Goal: Task Accomplishment & Management: Complete application form

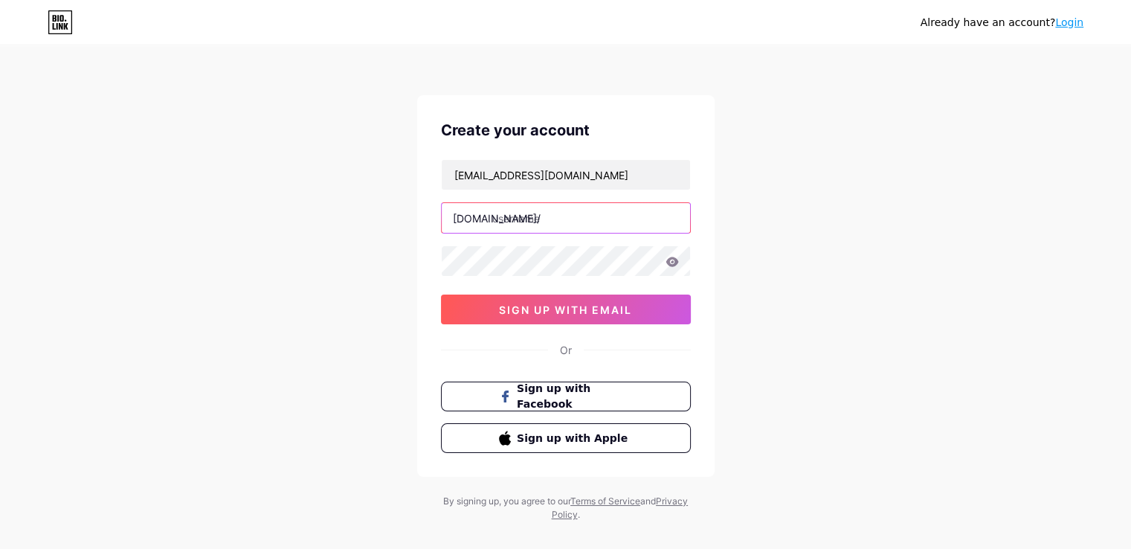
click at [541, 221] on input "text" at bounding box center [566, 218] width 248 height 30
paste input "elevatedledger"
type input "elevatedledger"
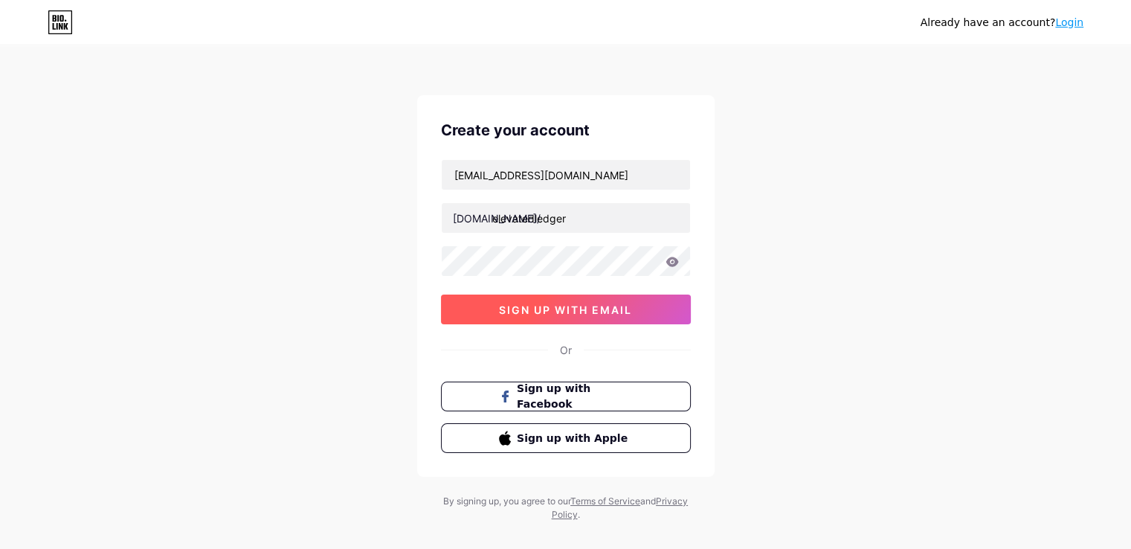
click at [574, 306] on span "sign up with email" at bounding box center [565, 309] width 133 height 13
click at [560, 306] on span at bounding box center [565, 309] width 16 height 16
click at [532, 316] on button "sign up with email" at bounding box center [566, 309] width 250 height 30
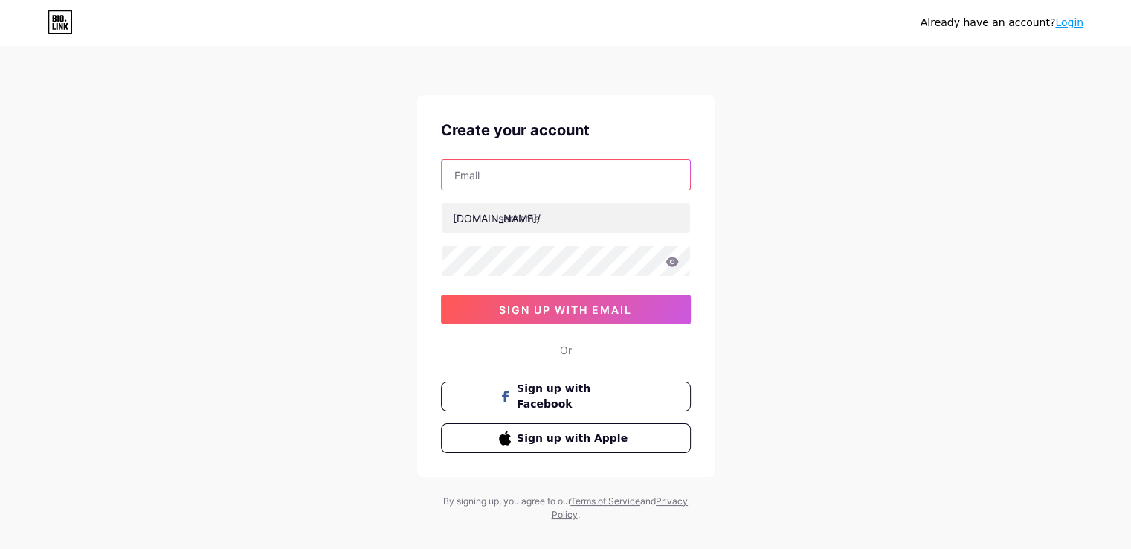
click at [511, 171] on input "text" at bounding box center [566, 175] width 248 height 30
paste input "elevatedledger@gmail.com"
type input "elevatedledger@gmail.com"
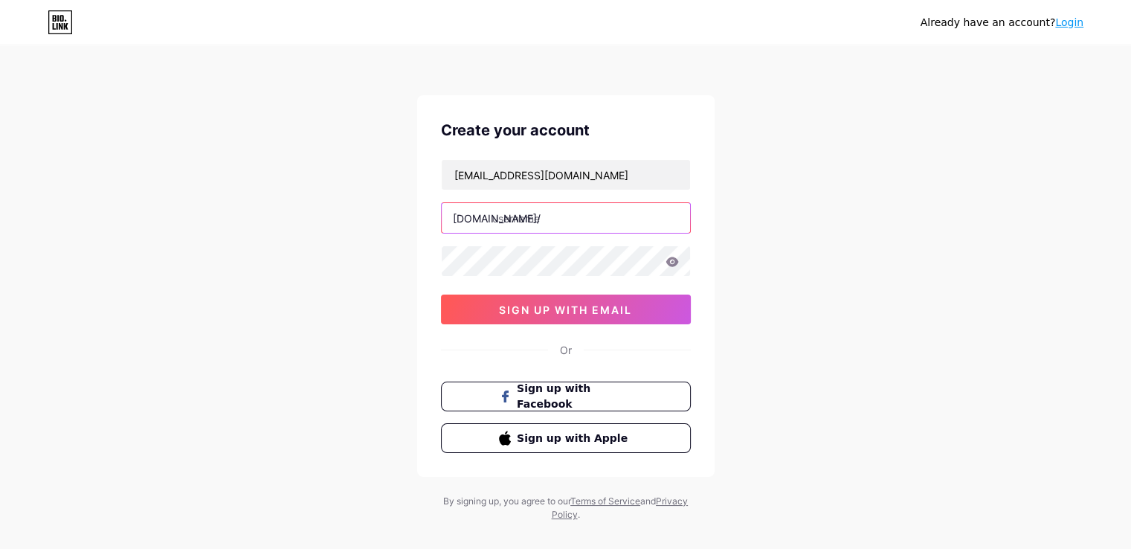
click at [566, 224] on input "text" at bounding box center [566, 218] width 248 height 30
paste input "elevatedledger"
type input "elevatedledger"
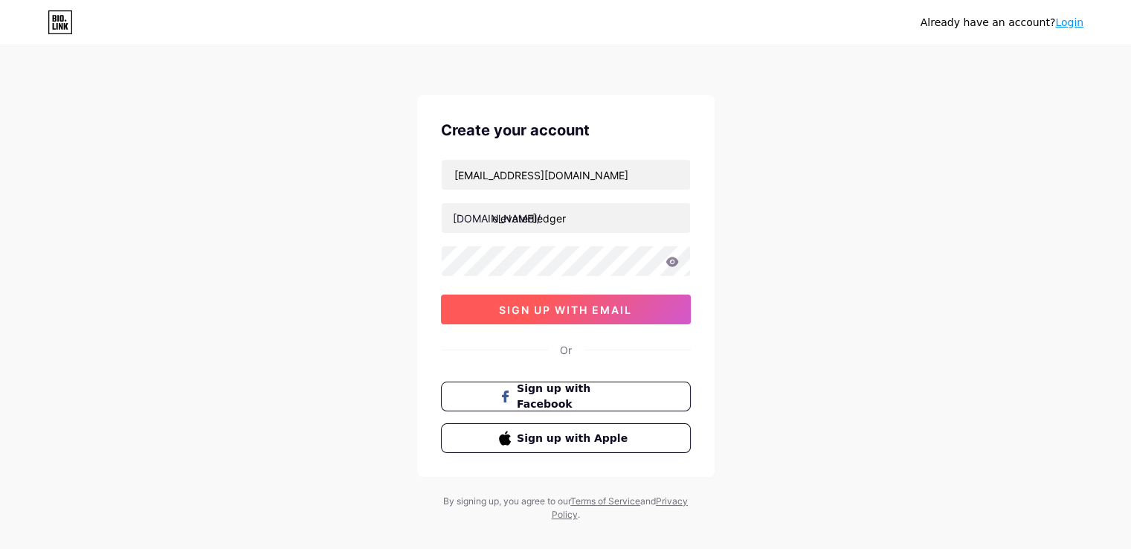
click at [531, 303] on span "sign up with email" at bounding box center [565, 309] width 133 height 13
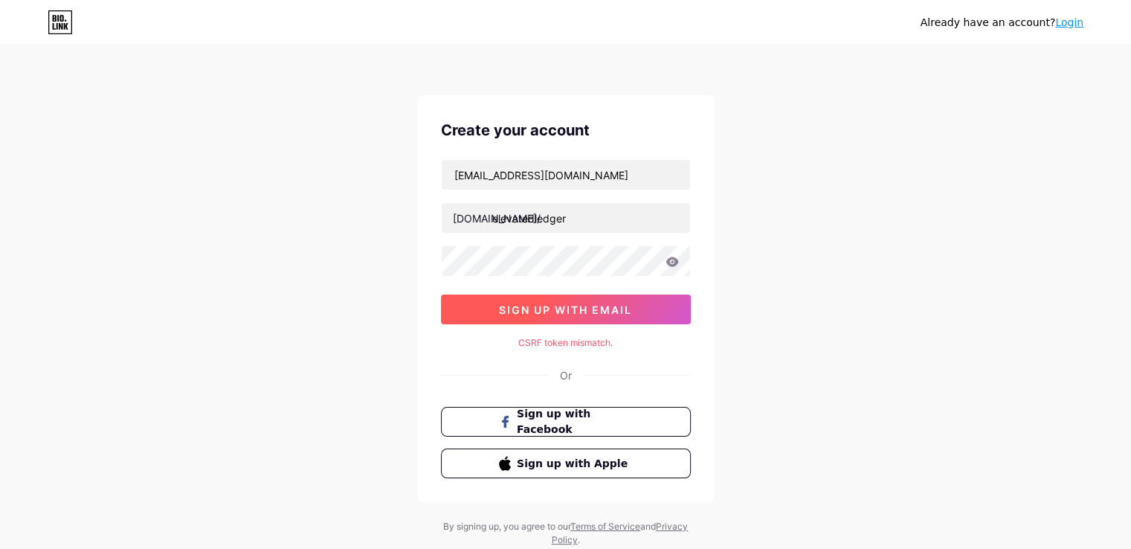
click at [532, 314] on span "sign up with email" at bounding box center [565, 309] width 133 height 13
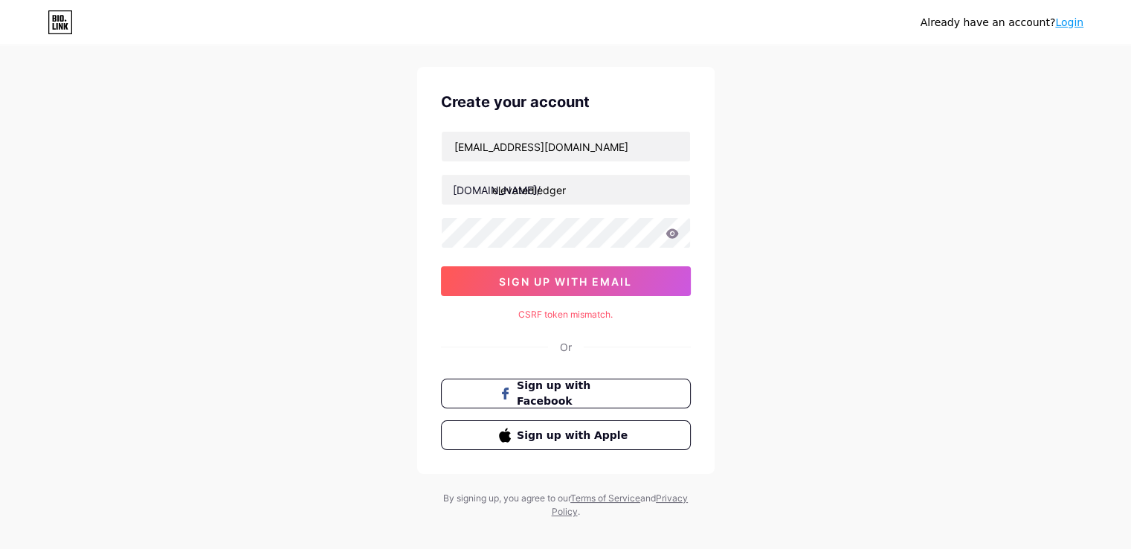
scroll to position [45, 0]
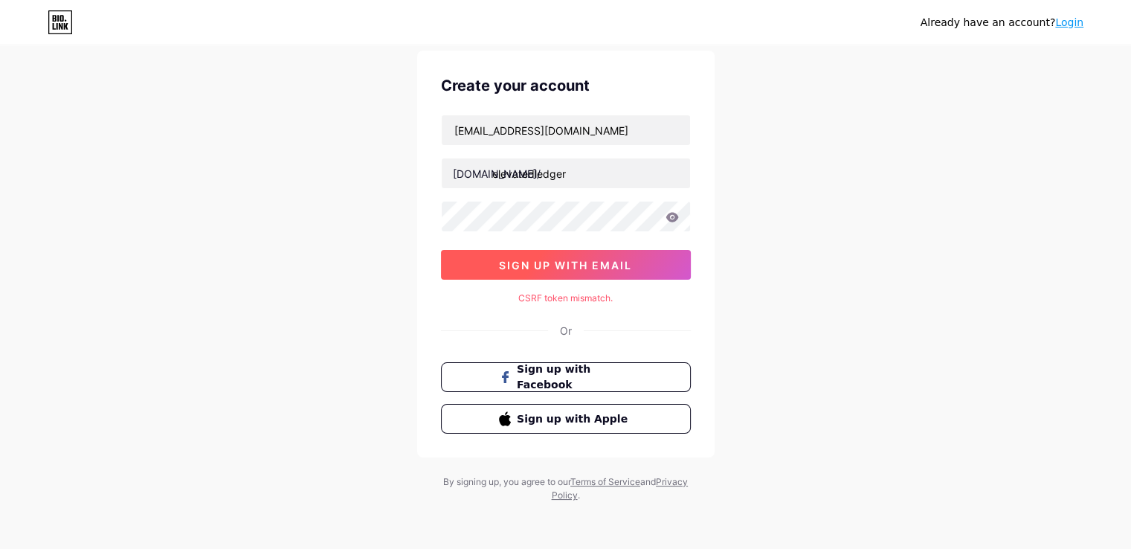
click at [534, 256] on button "sign up with email" at bounding box center [566, 265] width 250 height 30
click at [523, 271] on button "sign up with email" at bounding box center [566, 265] width 250 height 30
click at [1067, 25] on link "Login" at bounding box center [1069, 22] width 28 height 12
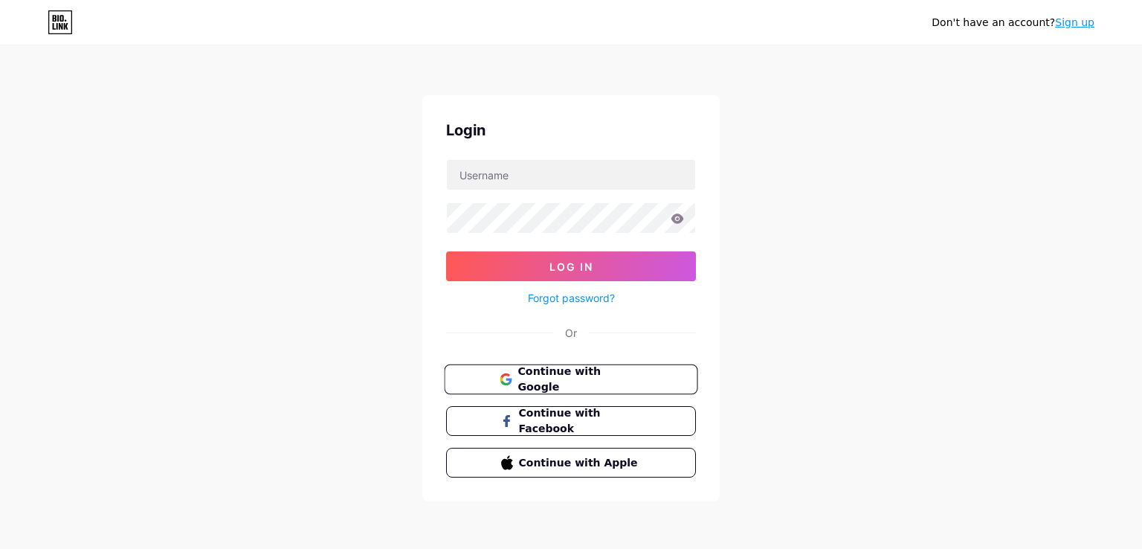
click at [526, 384] on span "Continue with Google" at bounding box center [579, 379] width 124 height 32
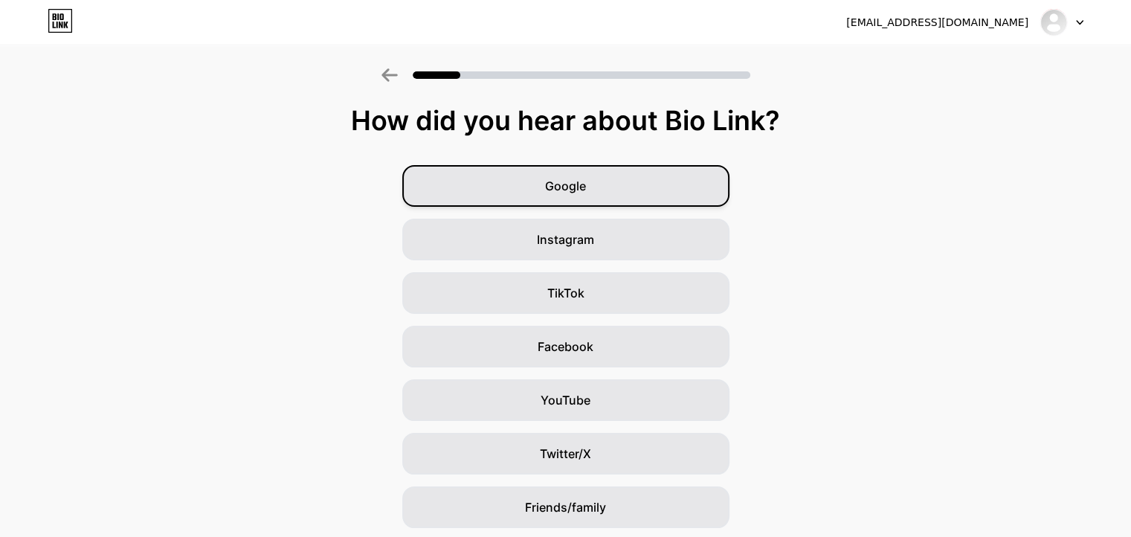
click at [571, 185] on span "Google" at bounding box center [565, 186] width 41 height 18
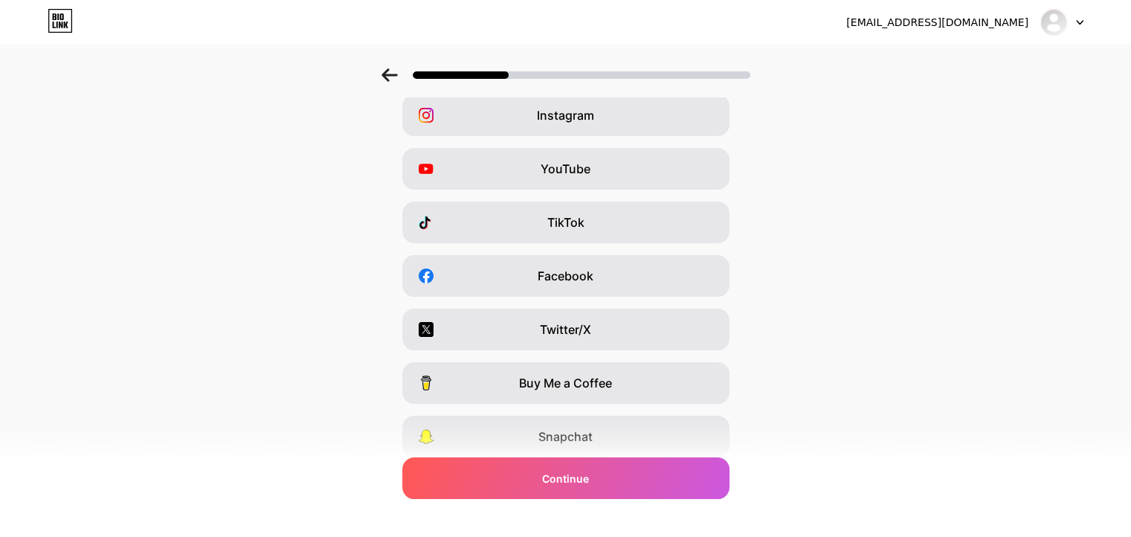
scroll to position [178, 0]
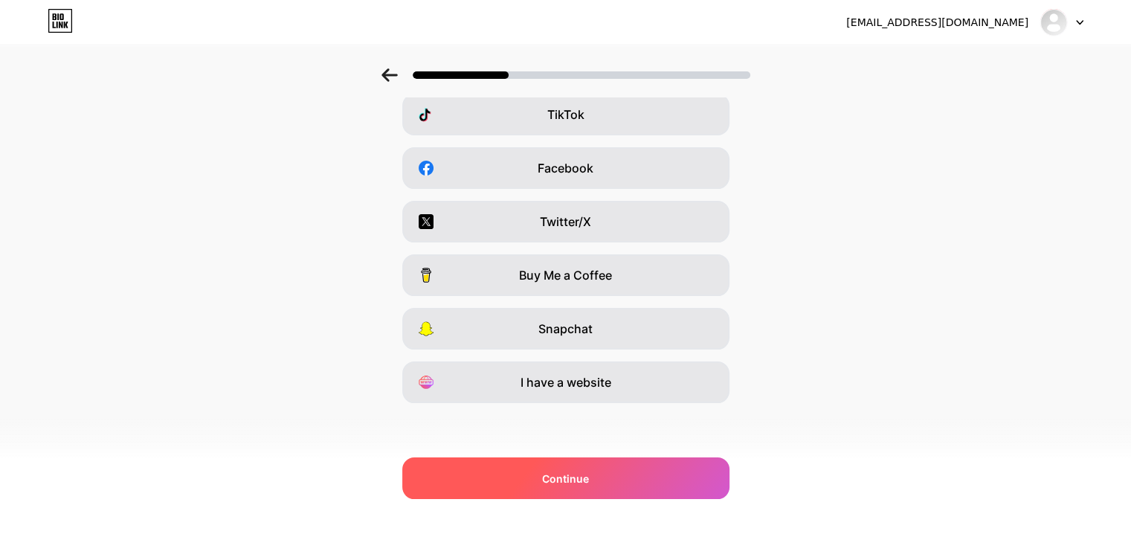
click at [560, 469] on div "Continue" at bounding box center [565, 478] width 327 height 42
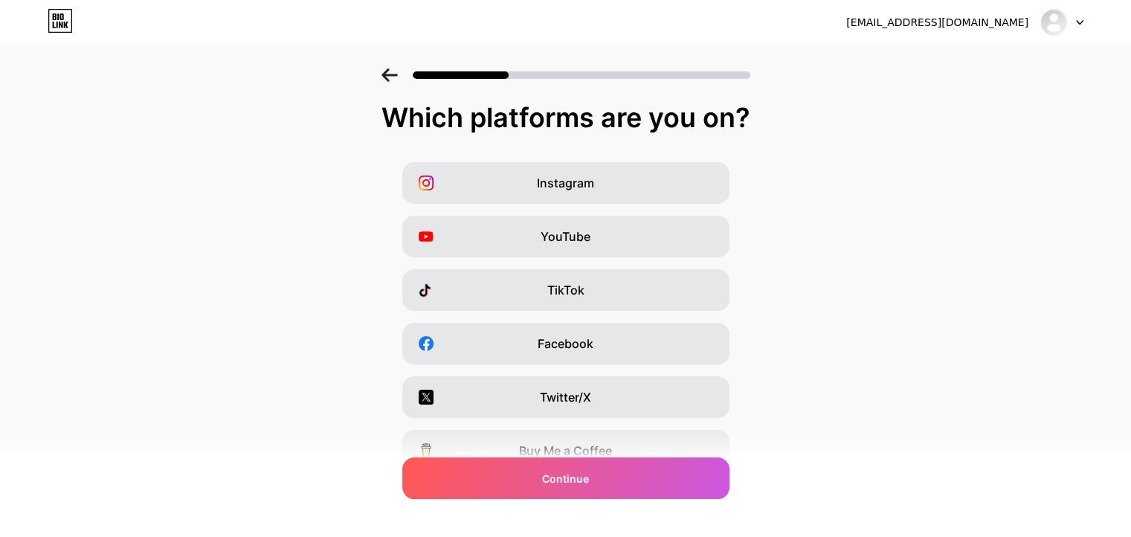
scroll to position [0, 0]
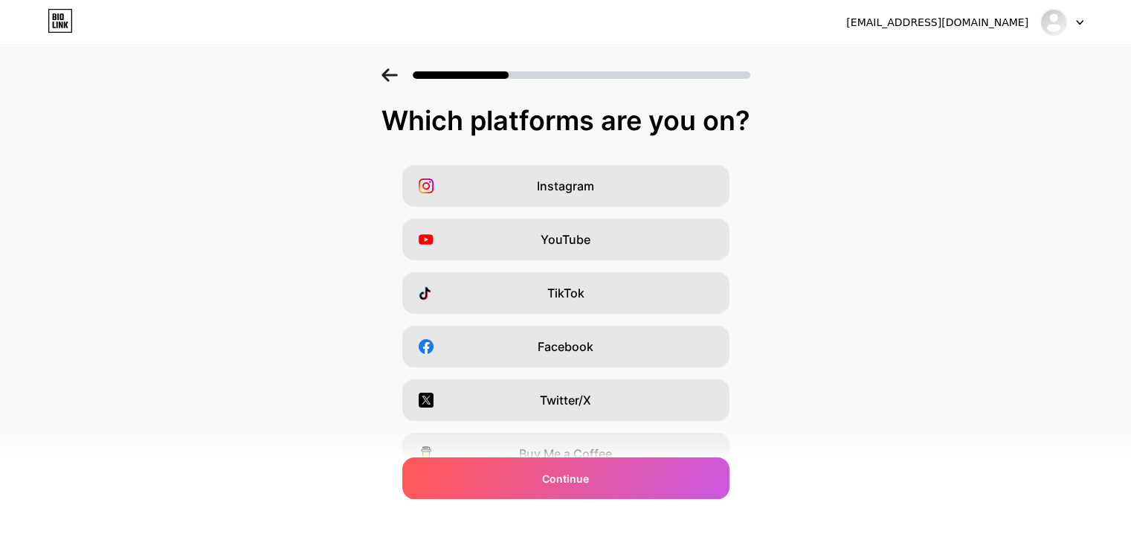
drag, startPoint x: 378, startPoint y: 117, endPoint x: 818, endPoint y: 124, distance: 440.1
click at [818, 124] on div "Which platforms are you on?" at bounding box center [565, 121] width 1101 height 30
copy div "Which platforms are you on?"
click at [838, 252] on div "Instagram YouTube TikTok Facebook Twitter/X Buy Me a Coffee Snapchat I have a w…" at bounding box center [565, 373] width 1116 height 416
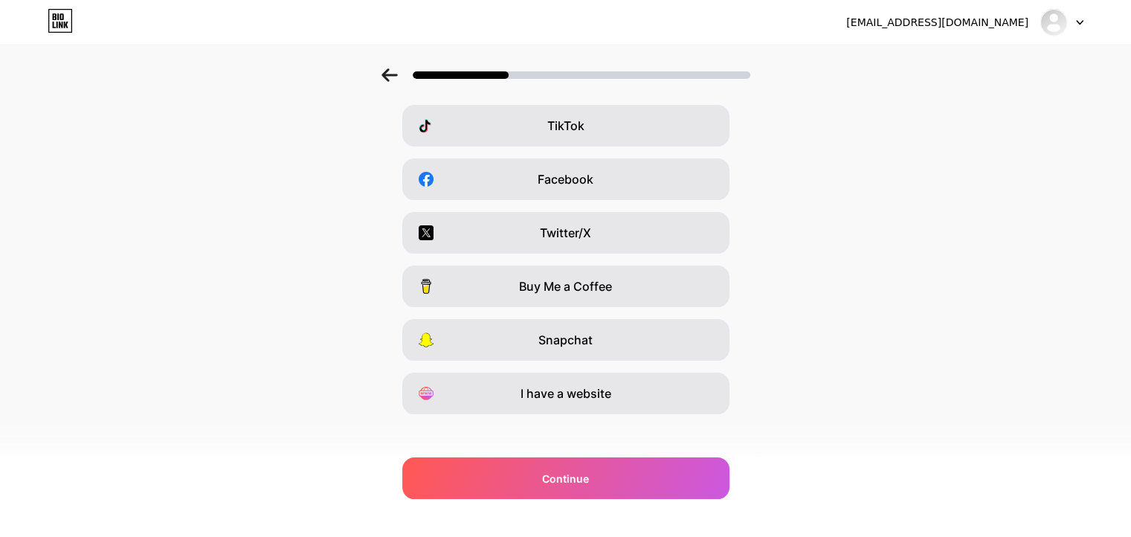
scroll to position [178, 0]
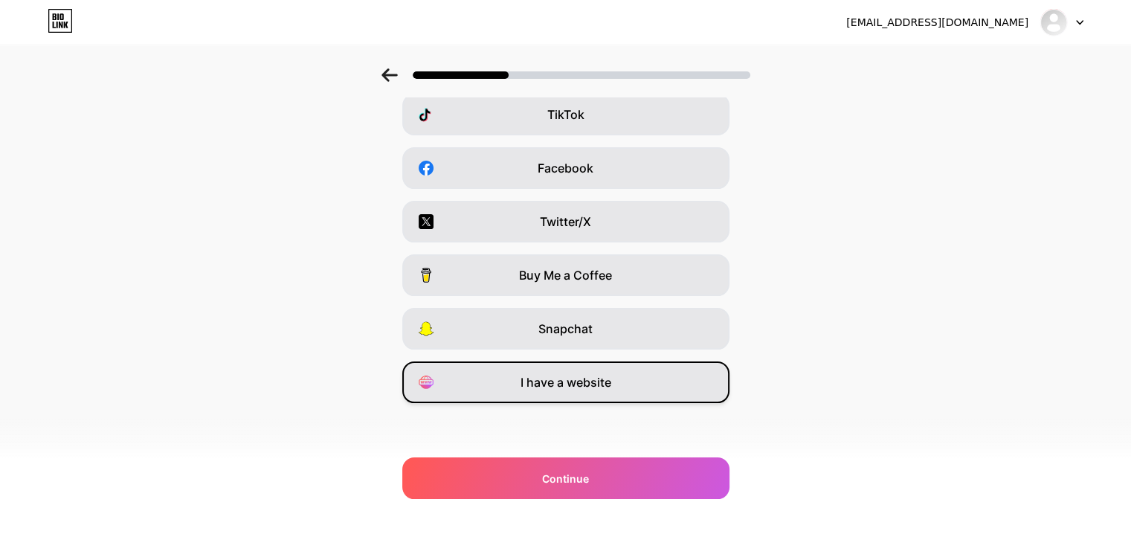
click at [544, 379] on span "I have a website" at bounding box center [565, 382] width 91 height 18
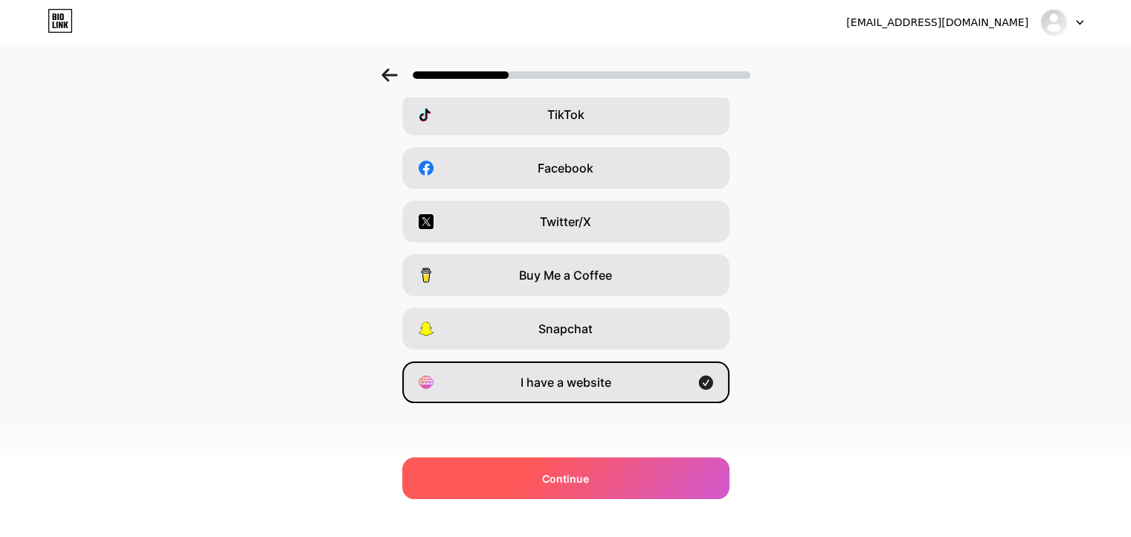
click at [560, 480] on span "Continue" at bounding box center [565, 479] width 47 height 16
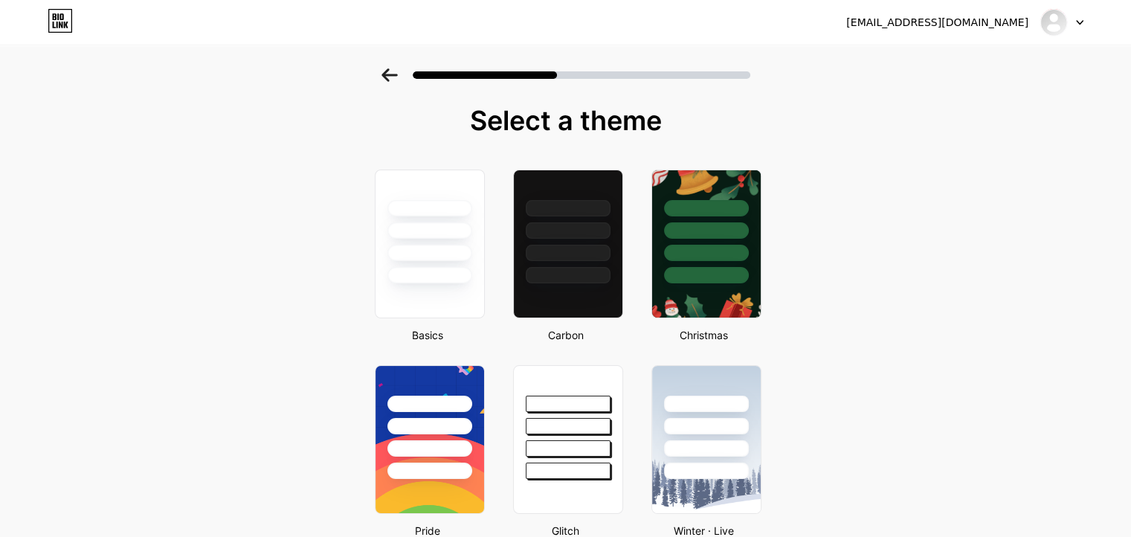
scroll to position [74, 0]
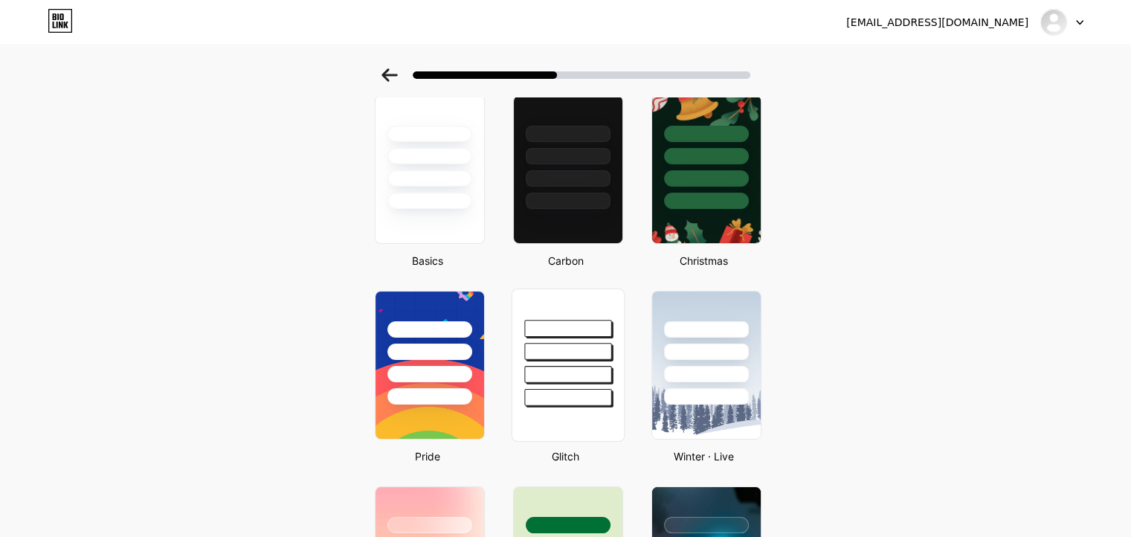
click at [569, 330] on div at bounding box center [567, 328] width 87 height 17
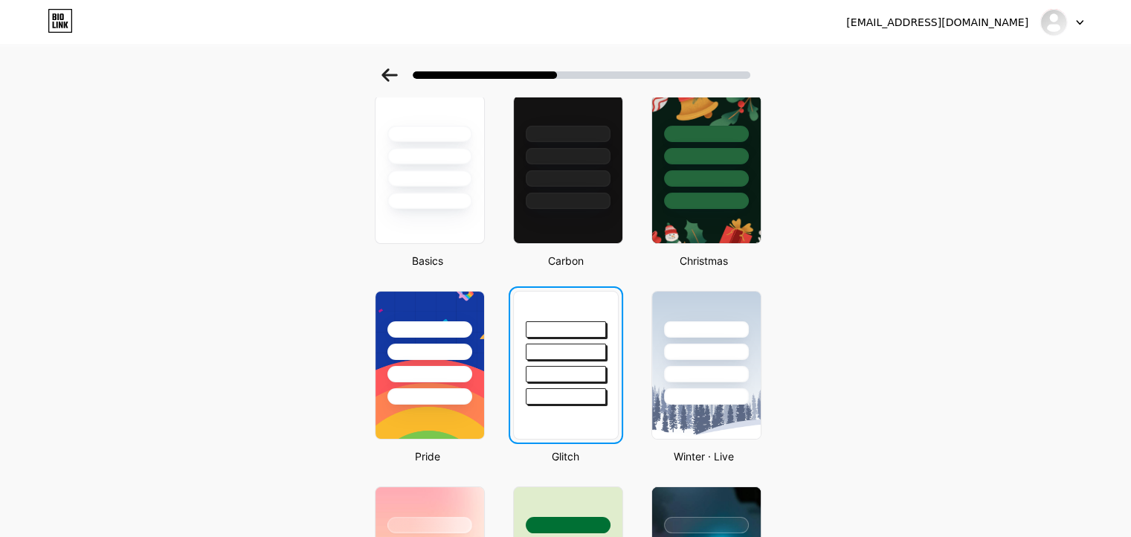
scroll to position [0, 0]
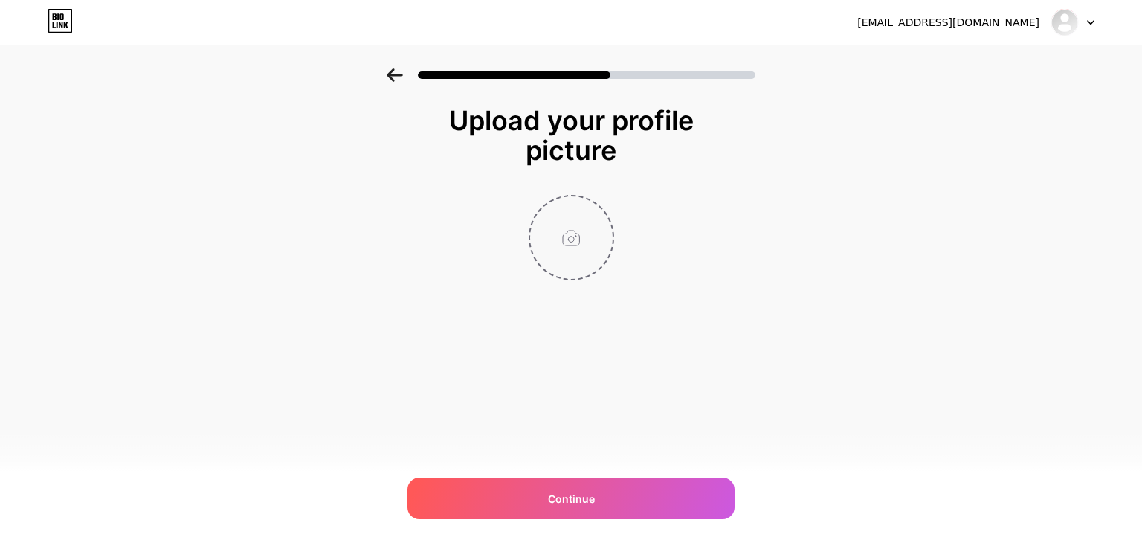
click at [569, 242] on input "file" at bounding box center [571, 237] width 83 height 83
type input "C:\fakepath\Elevated Ledger.png"
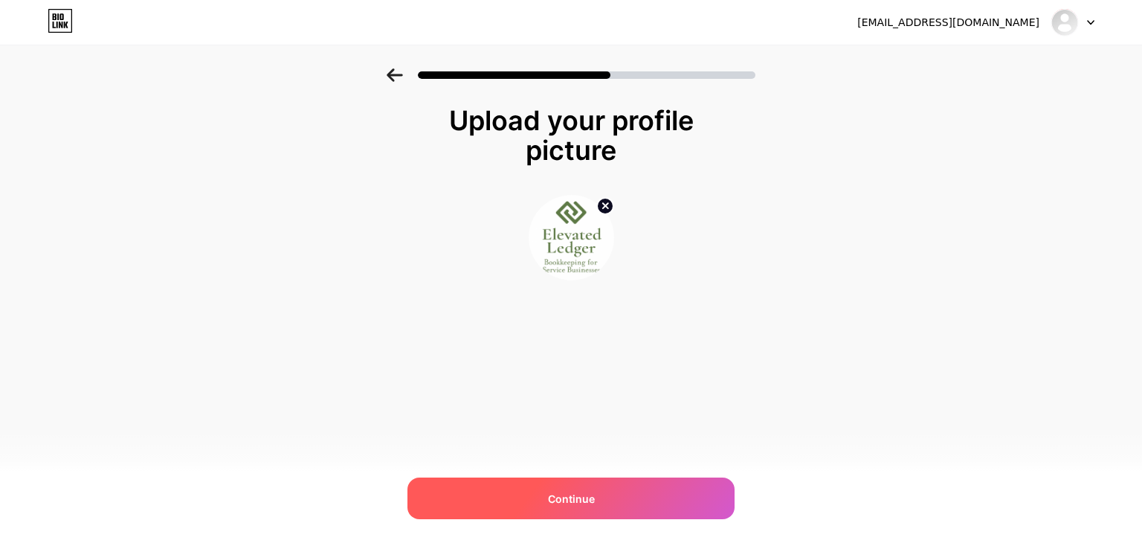
click at [580, 493] on span "Continue" at bounding box center [571, 499] width 47 height 16
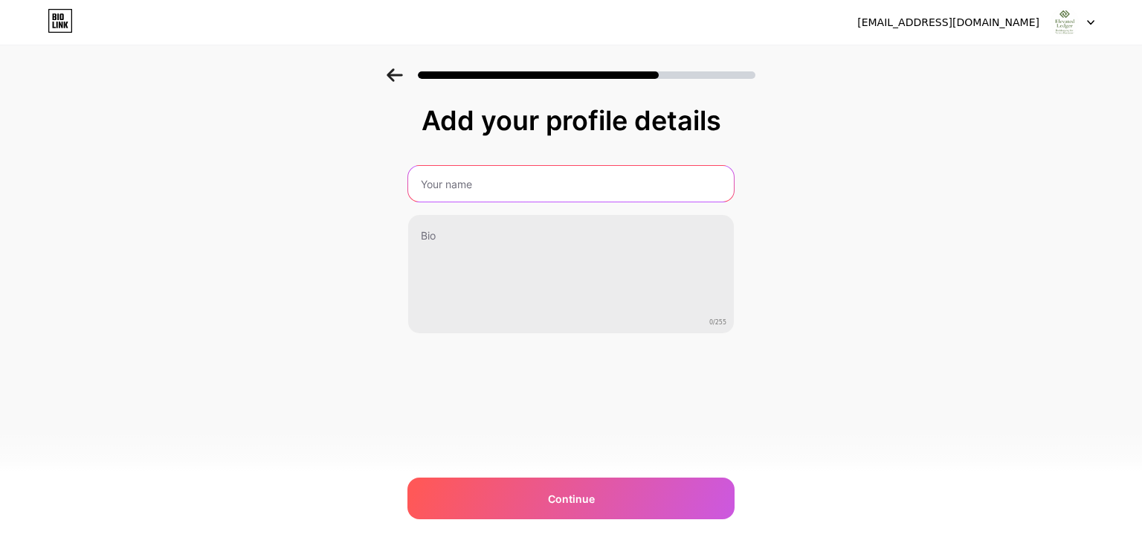
click at [483, 188] on input "text" at bounding box center [571, 184] width 326 height 36
paste input "Elevated Ledger"
type input "Elevated Ledger"
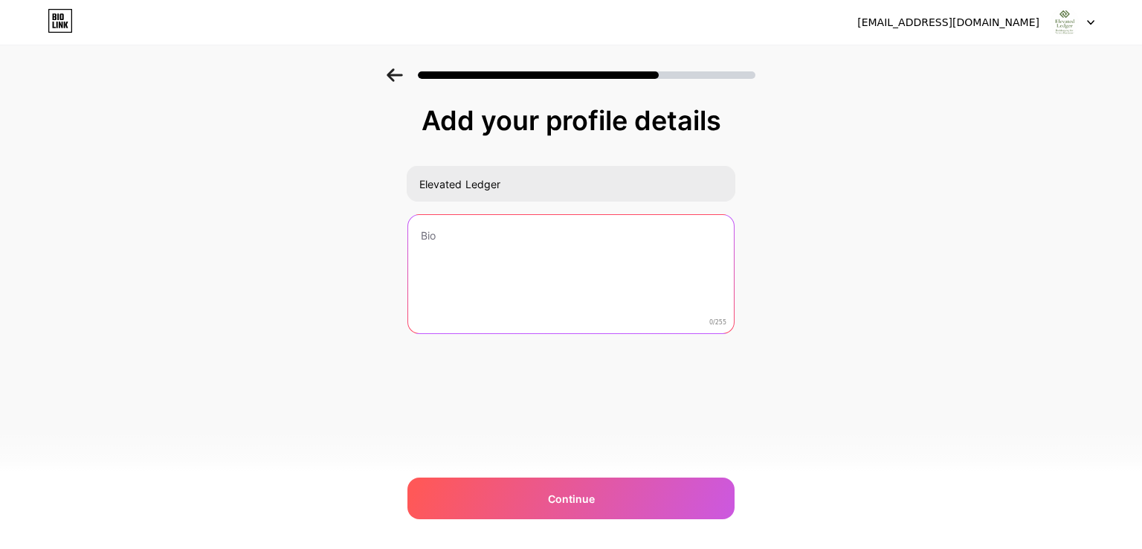
click at [507, 264] on textarea at bounding box center [571, 275] width 326 height 120
paste textarea "We are located in - 3013 Oak St, Kansas City, MO 64108, United States"
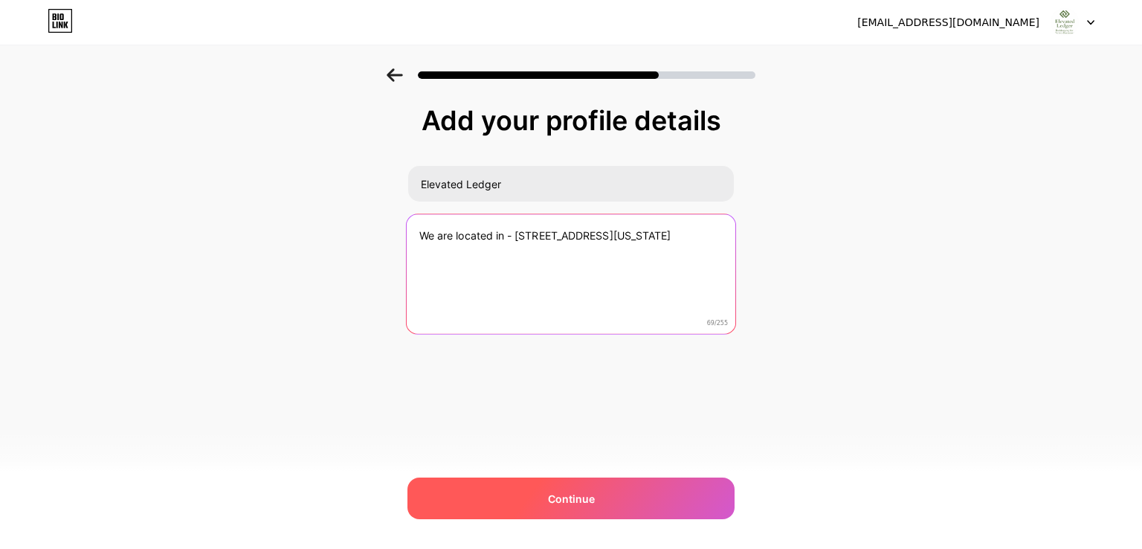
type textarea "We are located in - 3013 Oak St, Kansas City, MO 64108, United States"
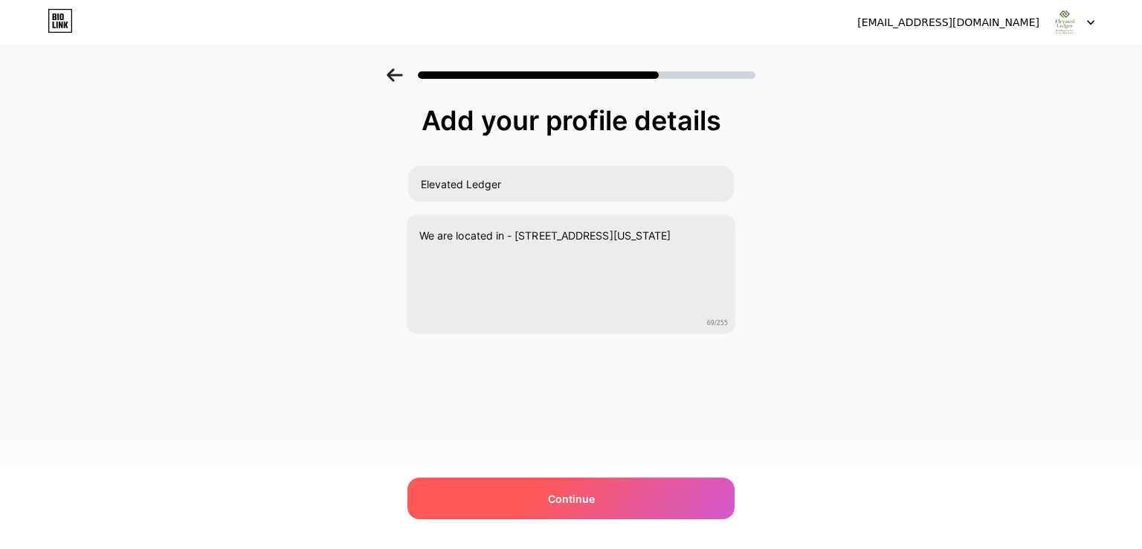
click at [571, 499] on span "Continue" at bounding box center [571, 499] width 47 height 16
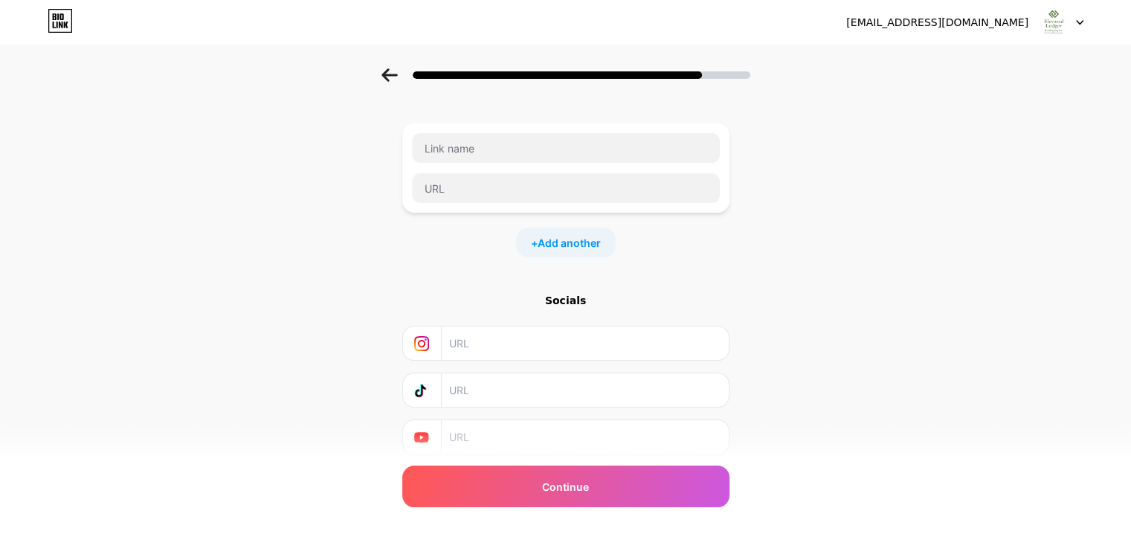
scroll to position [37, 0]
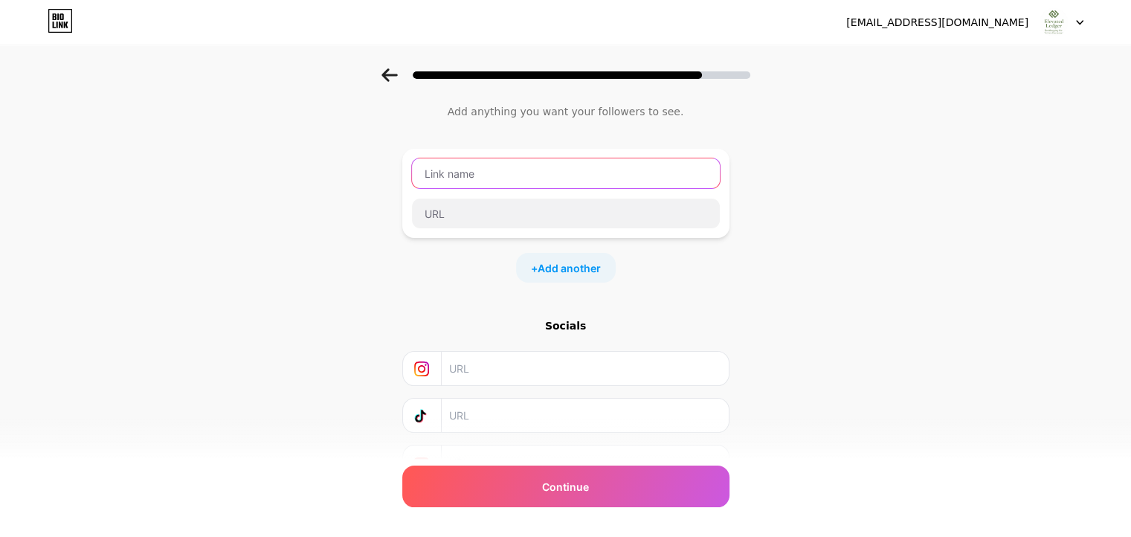
click at [476, 184] on input "text" at bounding box center [566, 173] width 308 height 30
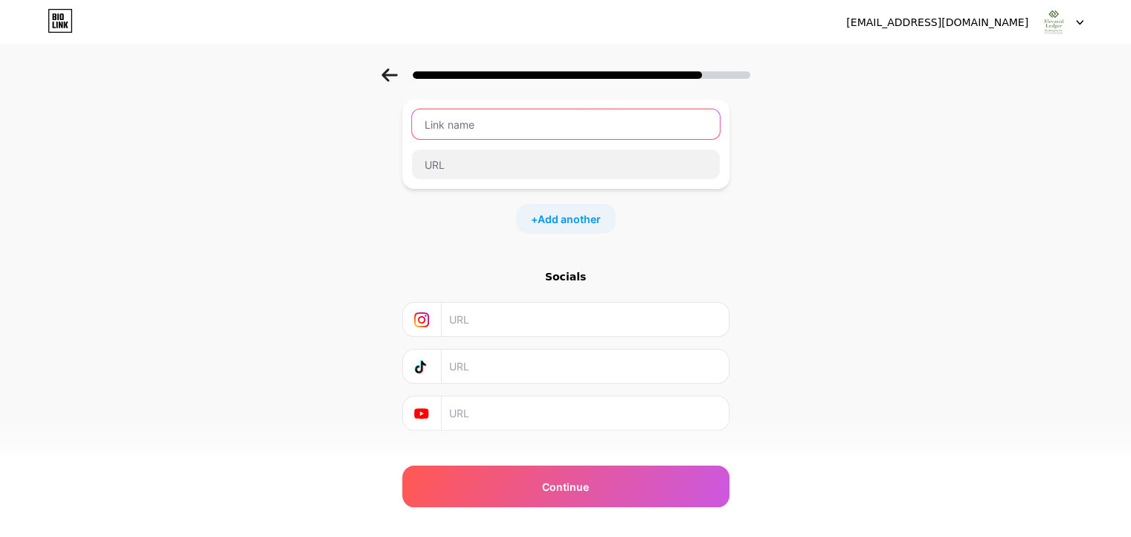
scroll to position [111, 0]
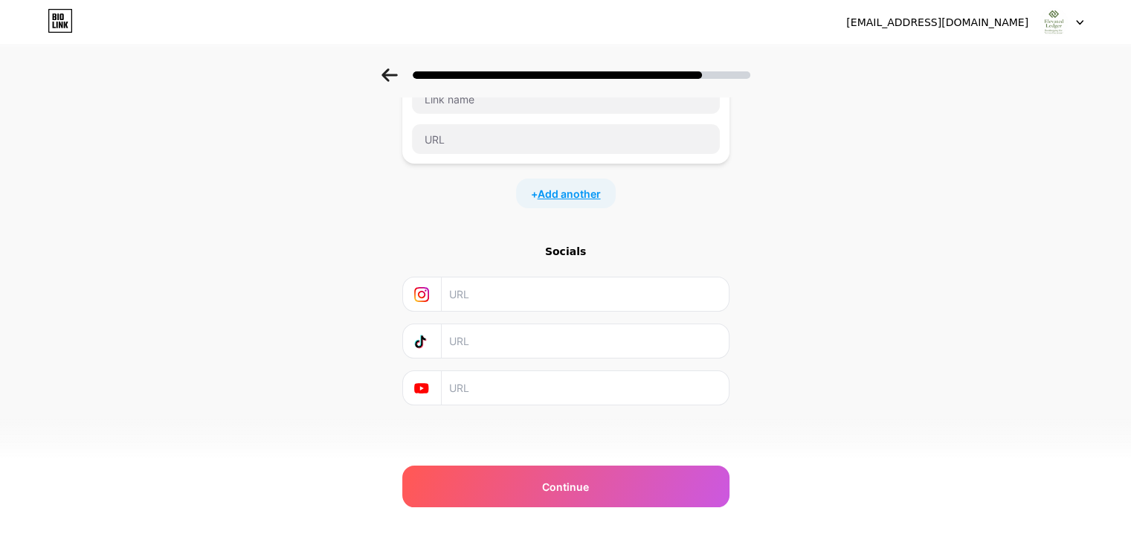
click at [566, 199] on span "Add another" at bounding box center [568, 194] width 63 height 16
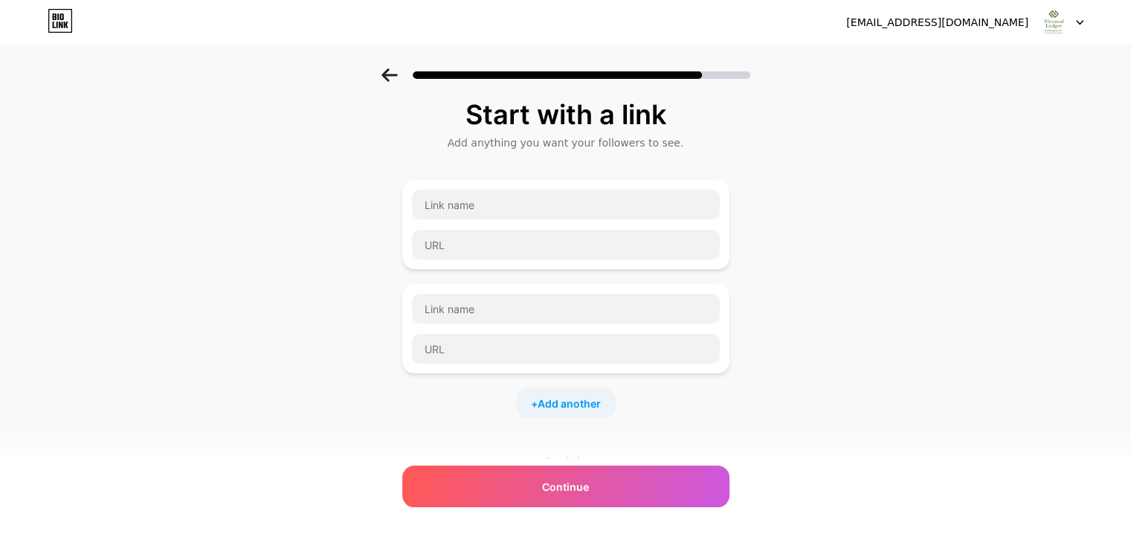
scroll to position [0, 0]
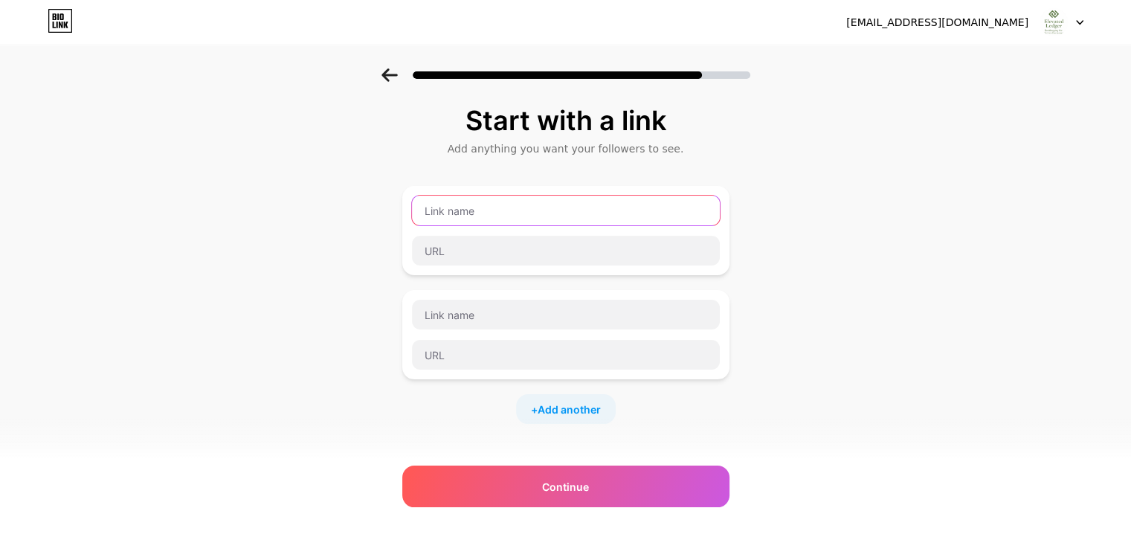
click at [511, 205] on input "text" at bounding box center [566, 210] width 308 height 30
paste input "Payroll Services Kansas City MO"
type input "Payroll Services Kansas City MO"
click at [495, 268] on div "Payroll Services Kansas City MO" at bounding box center [565, 230] width 327 height 89
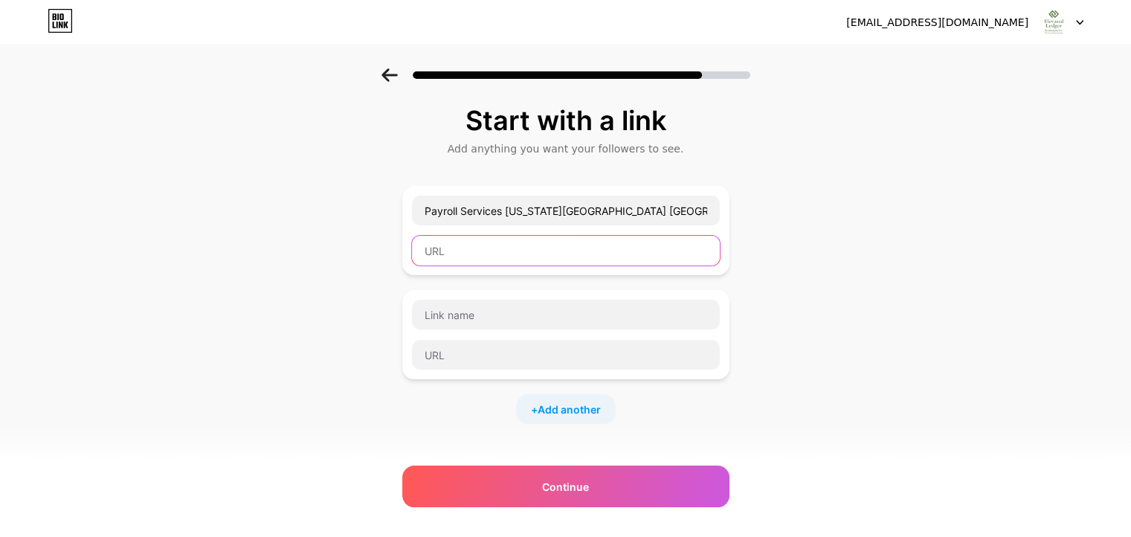
click at [497, 262] on input "text" at bounding box center [566, 251] width 308 height 30
paste input "https://batchgeo.com/map/8ac4f2079e601c14a4eb81333712ca98"
type input "https://batchgeo.com/map/8ac4f2079e601c14a4eb81333712ca98"
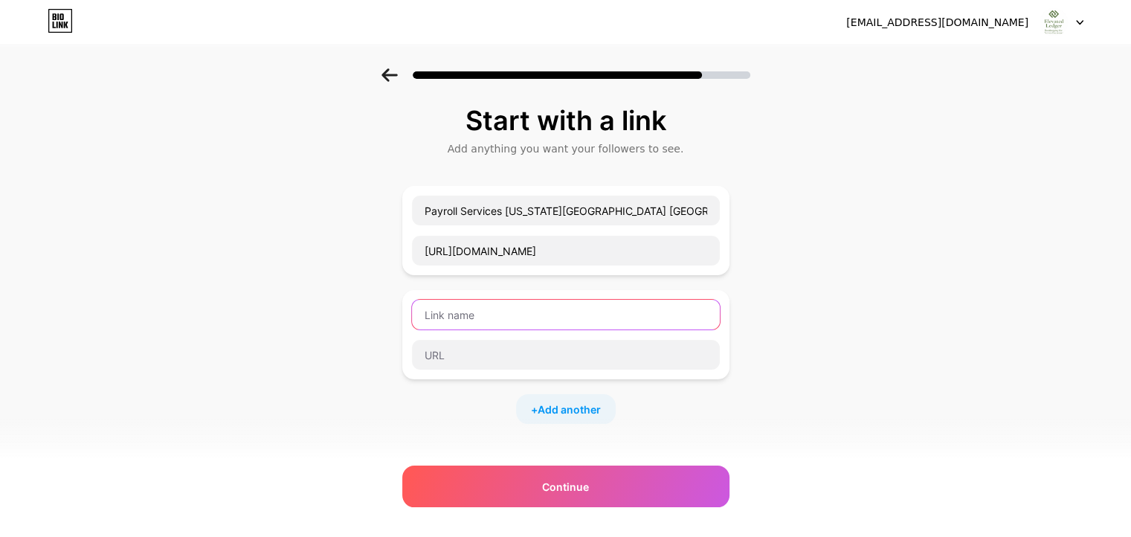
click at [488, 311] on input "text" at bounding box center [566, 315] width 308 height 30
paste input "Payroll Companies Kansas City MO"
type input "Payroll Companies Kansas City MO"
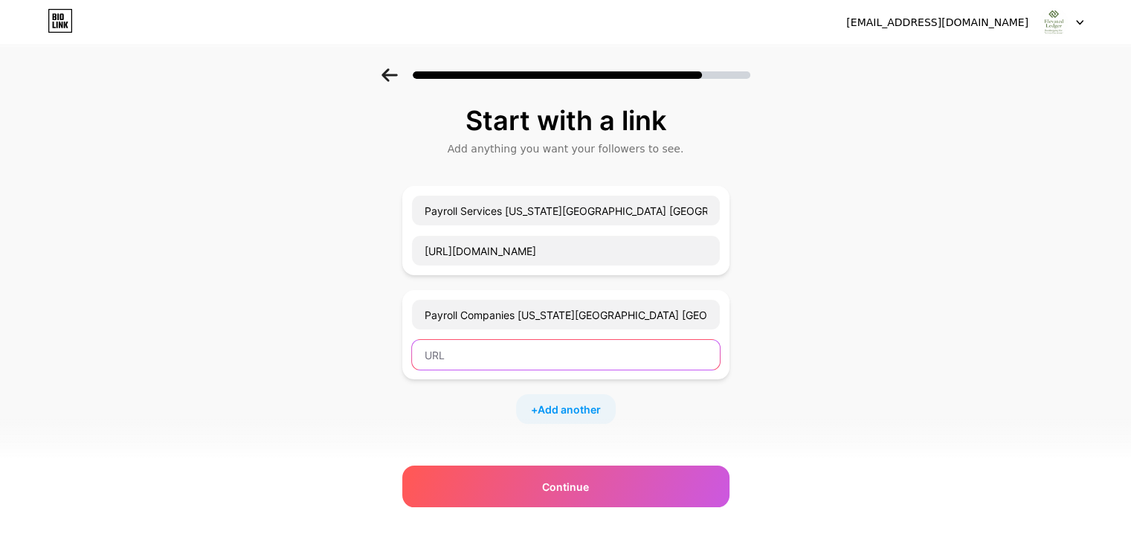
click at [471, 348] on input "text" at bounding box center [566, 355] width 308 height 30
paste input "https://www.yelp.com/biz/elevated-ledger-kansas-city"
type input "https://www.yelp.com/biz/elevated-ledger-kansas-city"
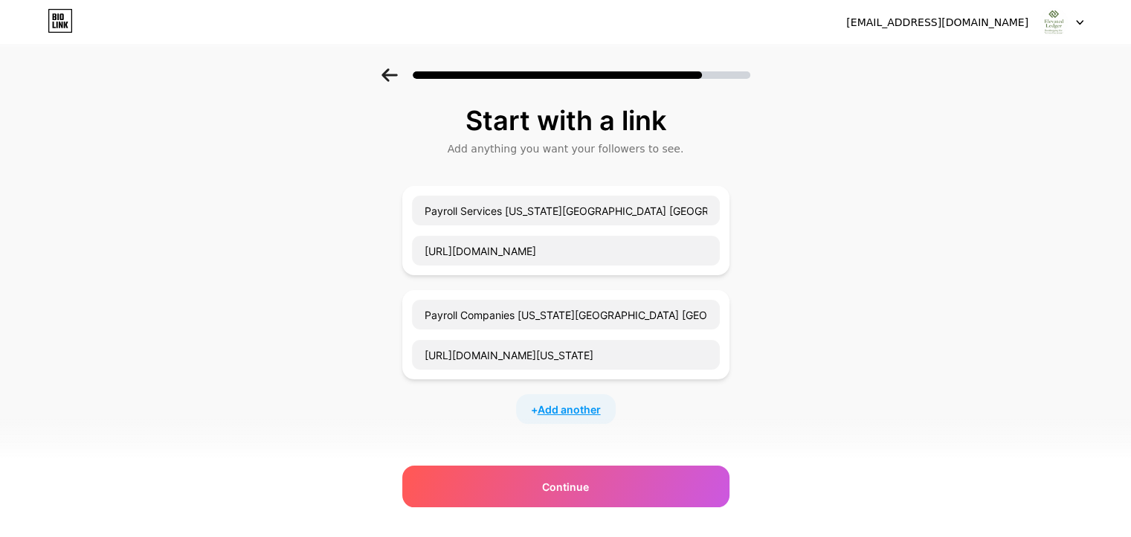
click at [584, 406] on span "Add another" at bounding box center [568, 409] width 63 height 16
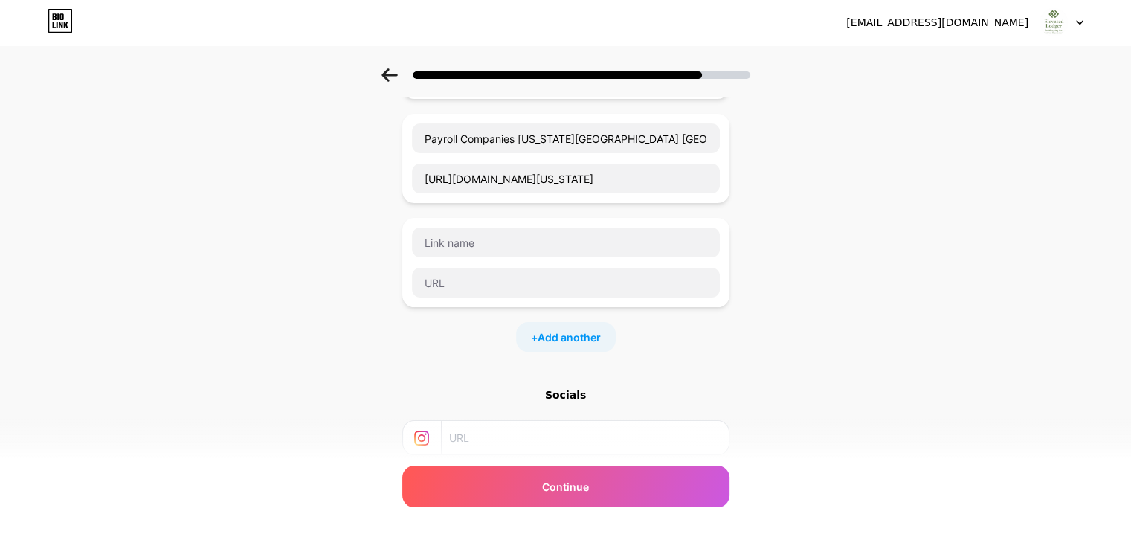
scroll to position [223, 0]
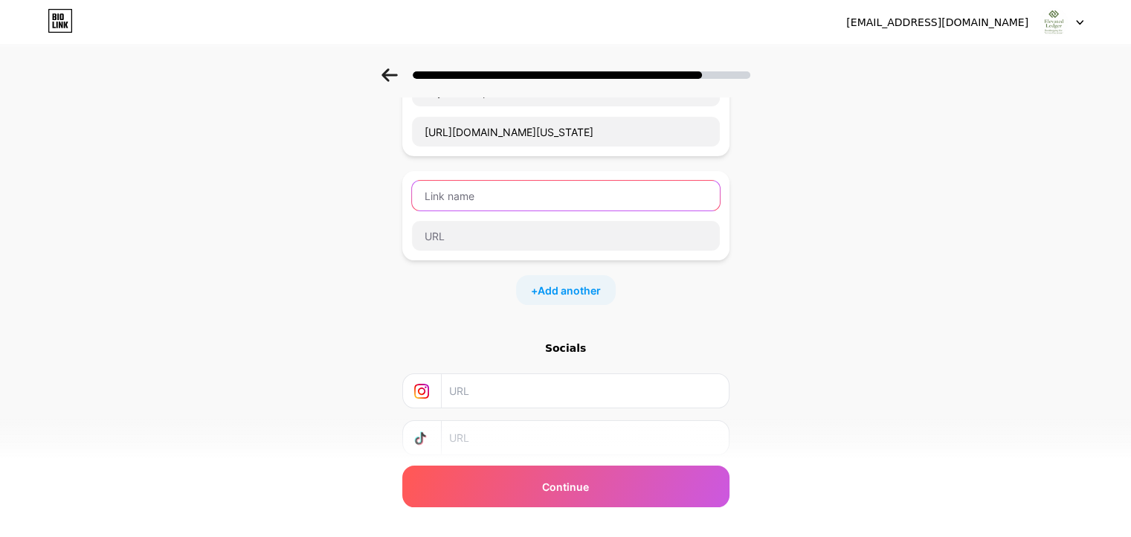
click at [526, 198] on input "text" at bounding box center [566, 196] width 308 height 30
paste input "Bookkeeping Services Near Me Kansas City MO"
type input "Bookkeeping Services Near Me Kansas City MO"
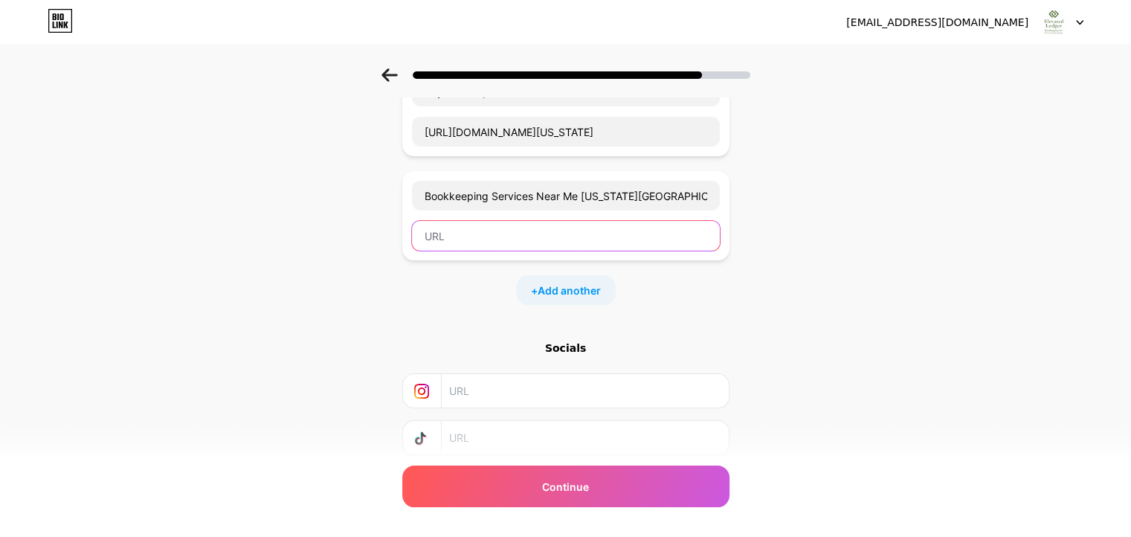
click at [501, 236] on input "text" at bounding box center [566, 236] width 308 height 30
paste input "https://maps.apple/p/NFaJL8NTpzDTyw"
type input "https://maps.apple/p/NFaJL8NTpzDTyw"
click at [577, 276] on div "+ Add another" at bounding box center [566, 290] width 100 height 30
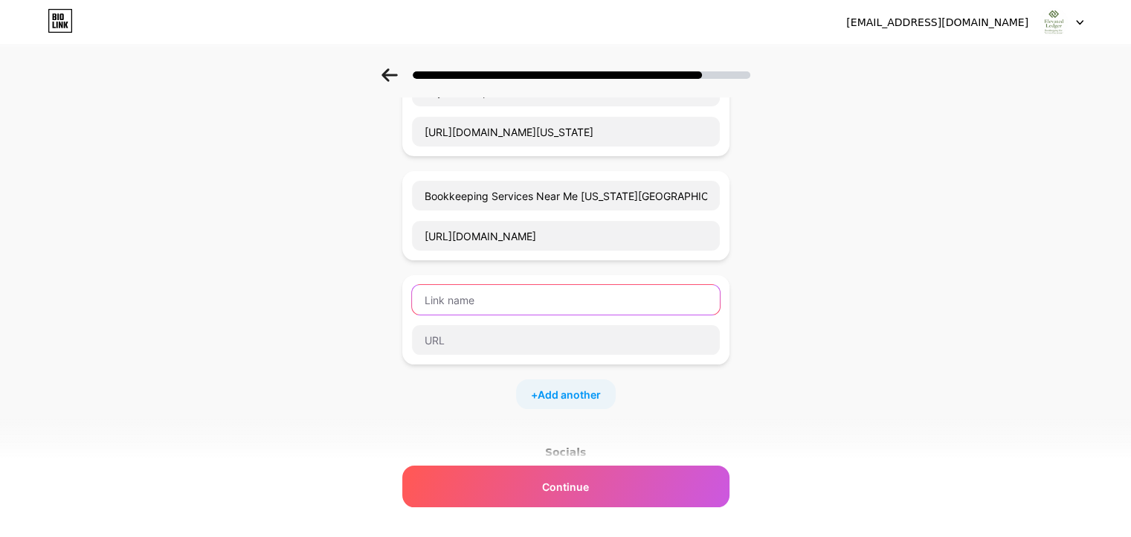
click at [497, 286] on input "text" at bounding box center [566, 300] width 308 height 30
paste input "Bookkeeping Kansas City MO"
type input "Bookkeeping Kansas City MO"
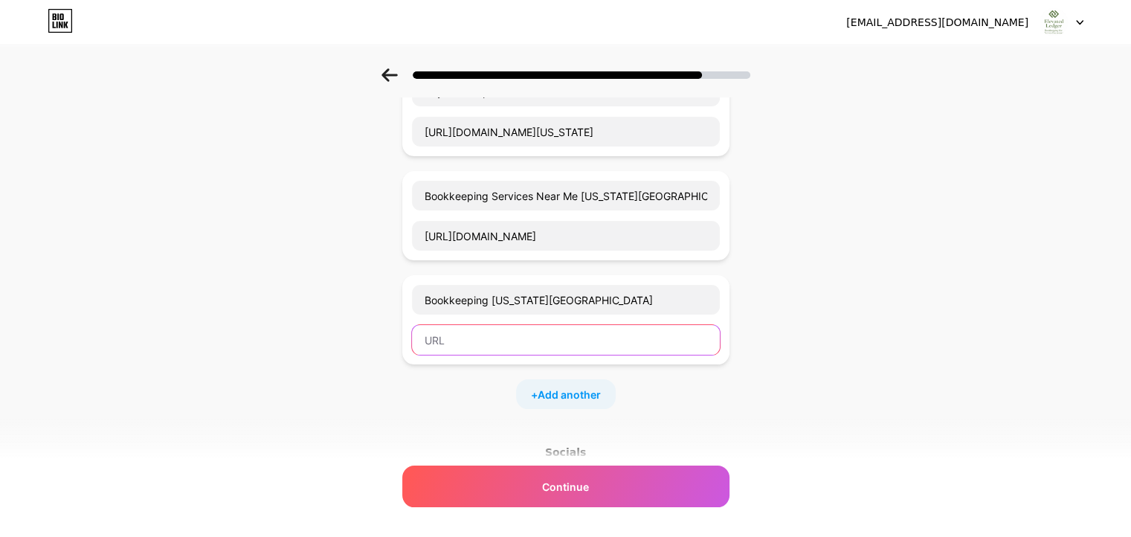
click at [517, 348] on input "text" at bounding box center [566, 340] width 308 height 30
paste input "https://www.google.com/maps?cid=16451422375249618316"
type input "https://www.google.com/maps?cid=16451422375249618316"
click at [583, 391] on span "Add another" at bounding box center [568, 395] width 63 height 16
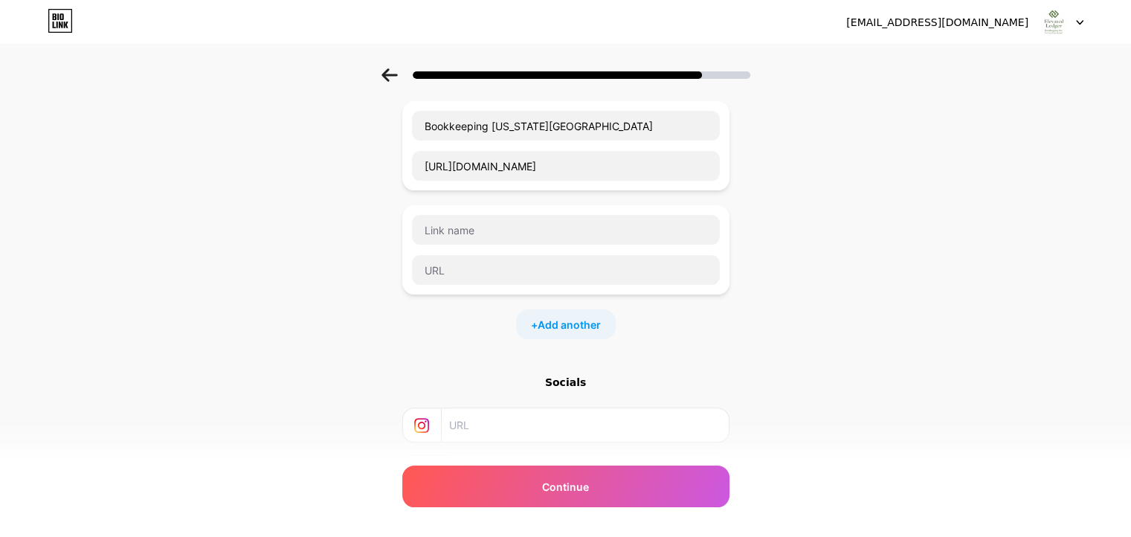
scroll to position [446, 0]
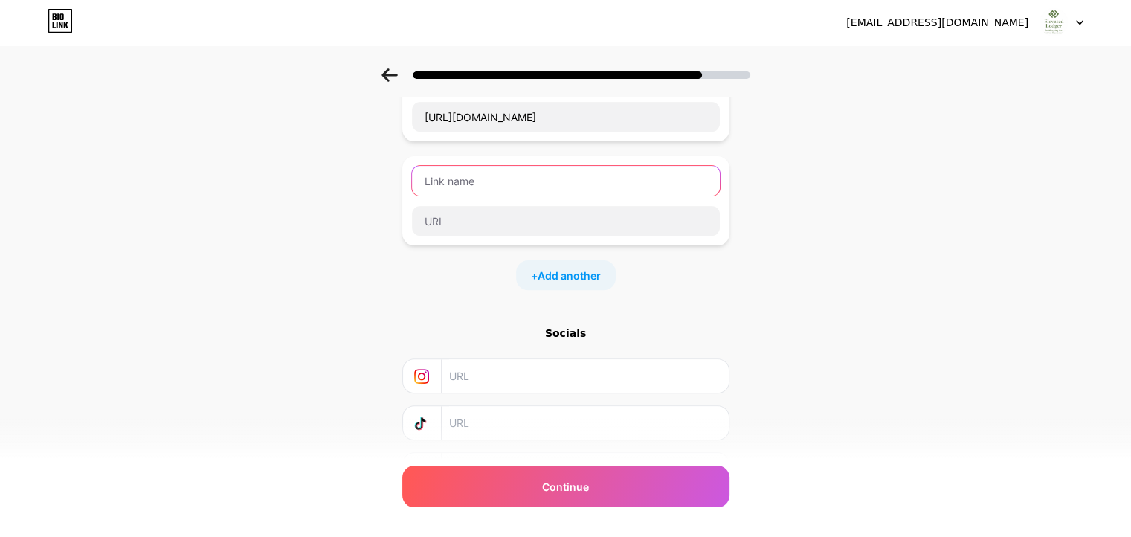
click at [479, 174] on input "text" at bounding box center [566, 181] width 308 height 30
paste input "Bookkeeping Services Kansas City MO"
type input "Bookkeeping Services Kansas City MO"
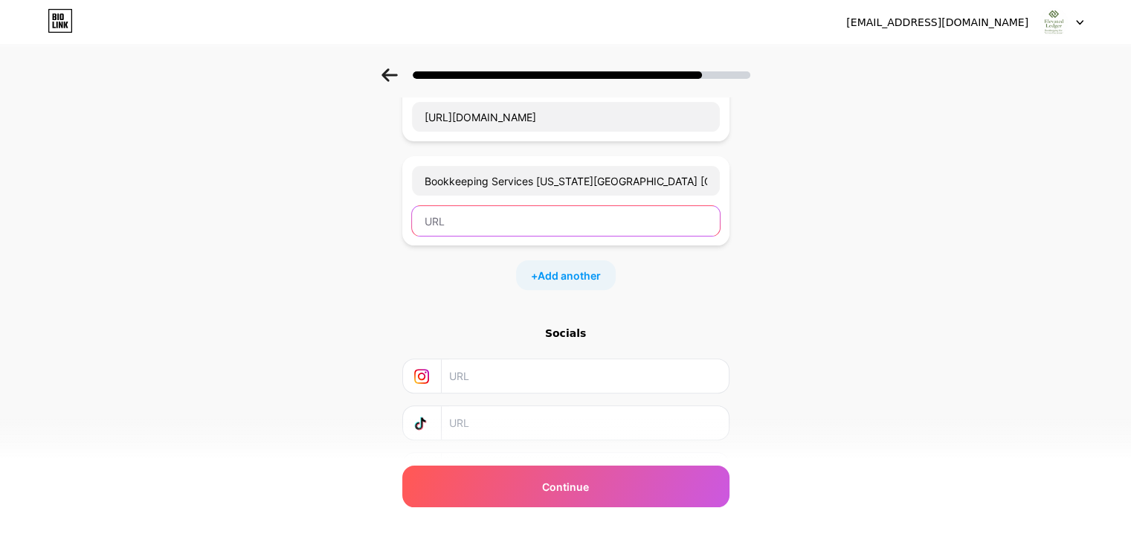
click at [522, 223] on input "text" at bounding box center [566, 221] width 308 height 30
paste input "https://www.elevatedledger.net/"
type input "https://www.elevatedledger.net/"
click at [835, 337] on div "Start with a link Add anything you want your followers to see. Payroll Services…" at bounding box center [565, 91] width 1131 height 939
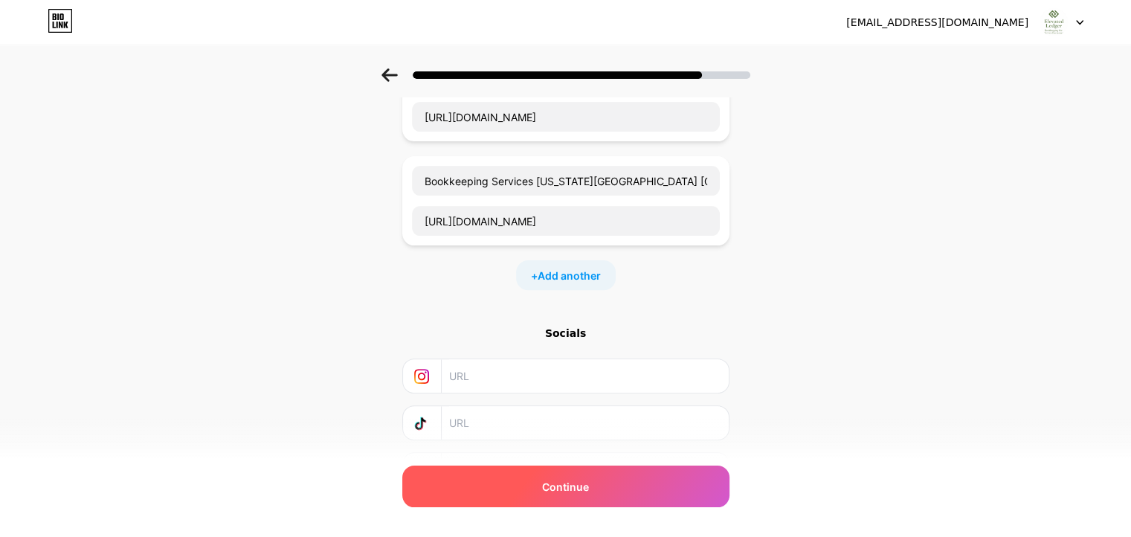
click at [594, 486] on div "Continue" at bounding box center [565, 486] width 327 height 42
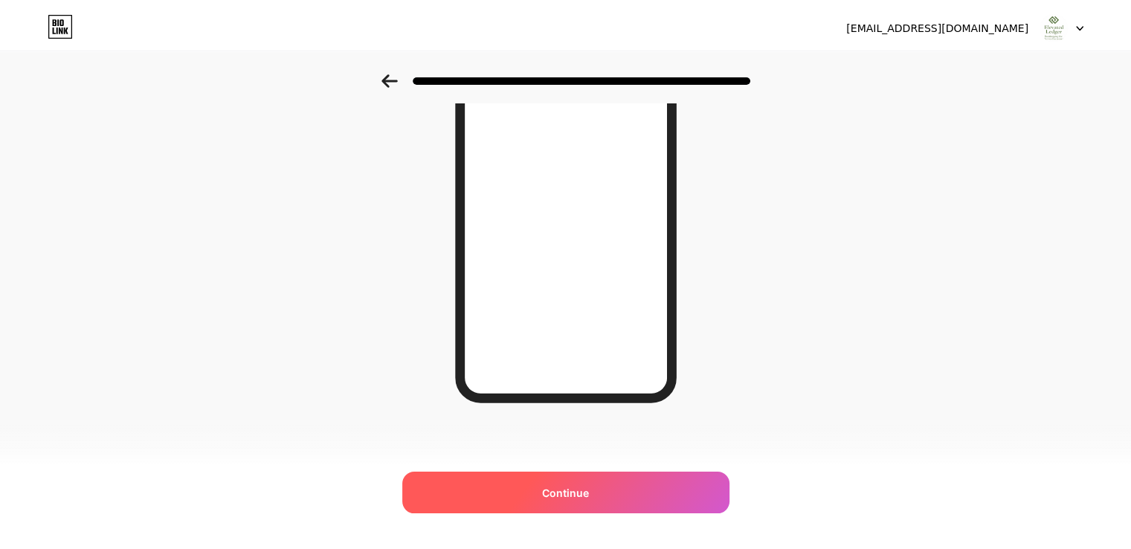
scroll to position [0, 0]
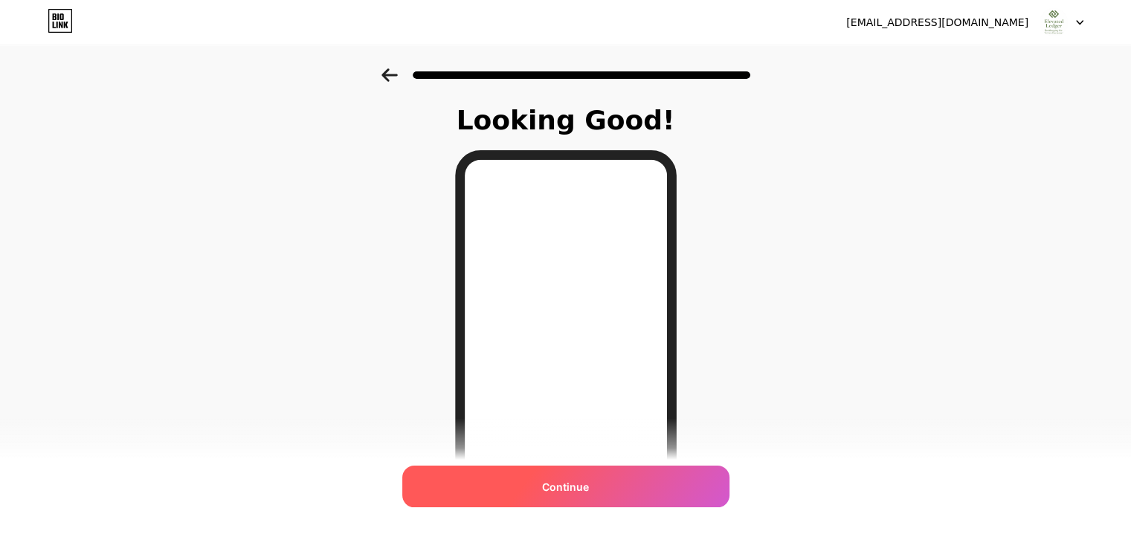
click at [567, 482] on span "Continue" at bounding box center [565, 487] width 47 height 16
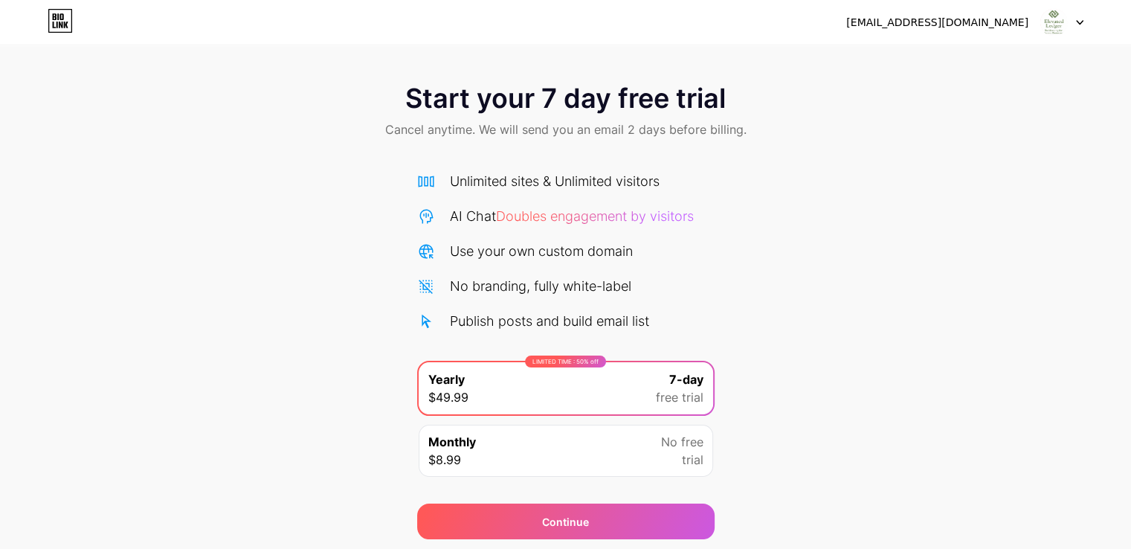
click at [500, 109] on span "Start your 7 day free trial" at bounding box center [565, 98] width 320 height 30
click at [529, 190] on div "Unlimited sites & Unlimited visitors" at bounding box center [555, 181] width 210 height 20
click at [505, 292] on div "No branding, fully white-label" at bounding box center [540, 286] width 181 height 20
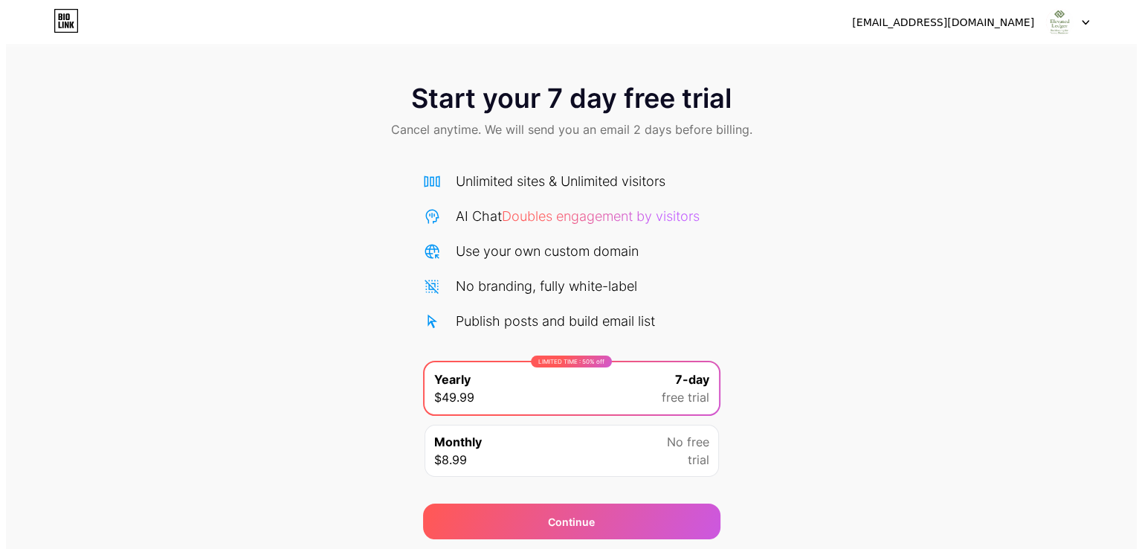
scroll to position [49, 0]
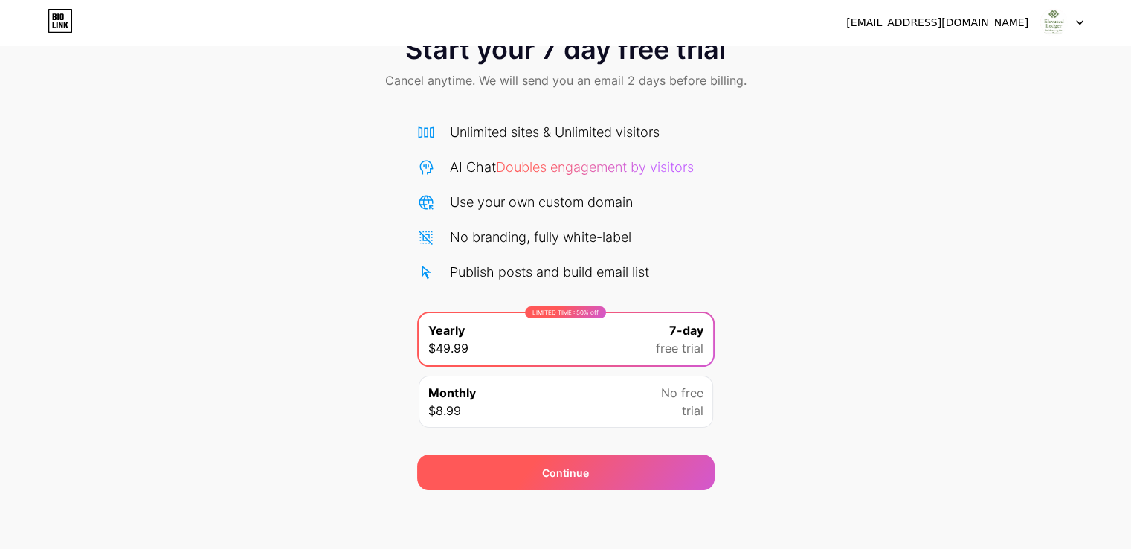
click at [552, 467] on div "Continue" at bounding box center [565, 473] width 47 height 16
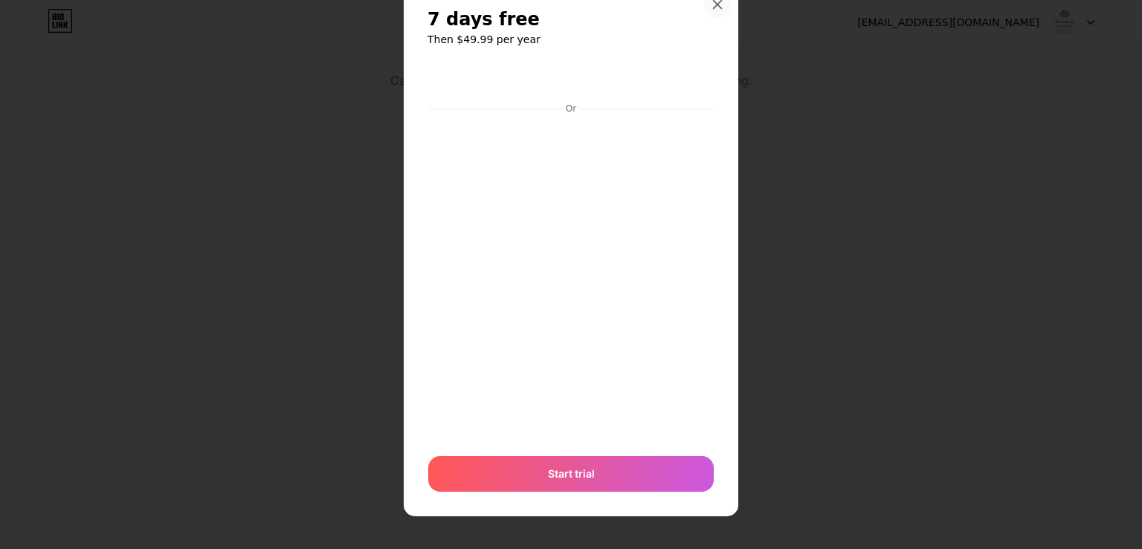
click at [717, 4] on icon at bounding box center [717, 5] width 12 height 12
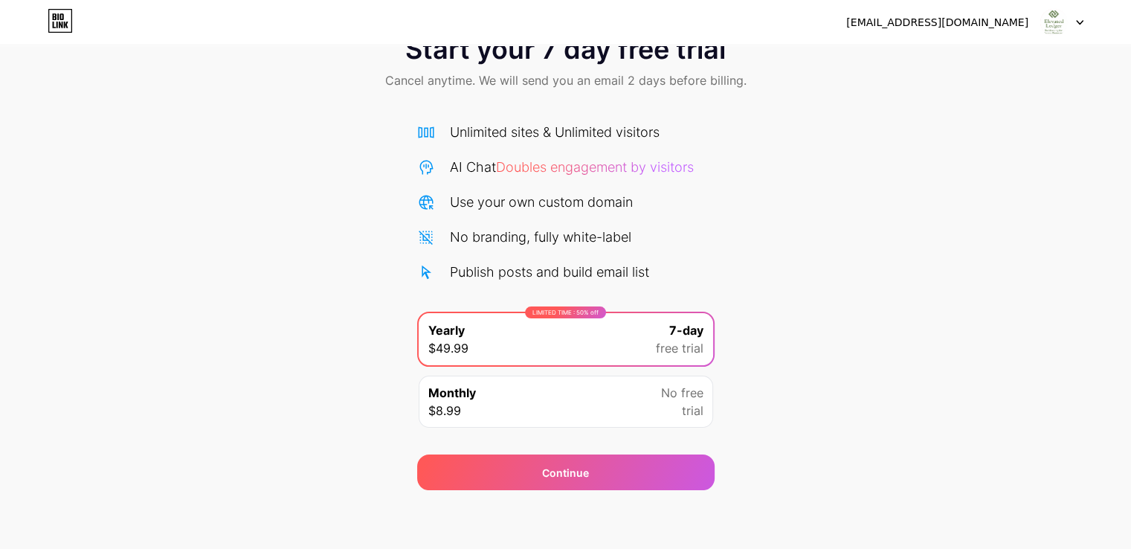
click at [640, 401] on div "Monthly $8.99 No free trial" at bounding box center [565, 401] width 294 height 52
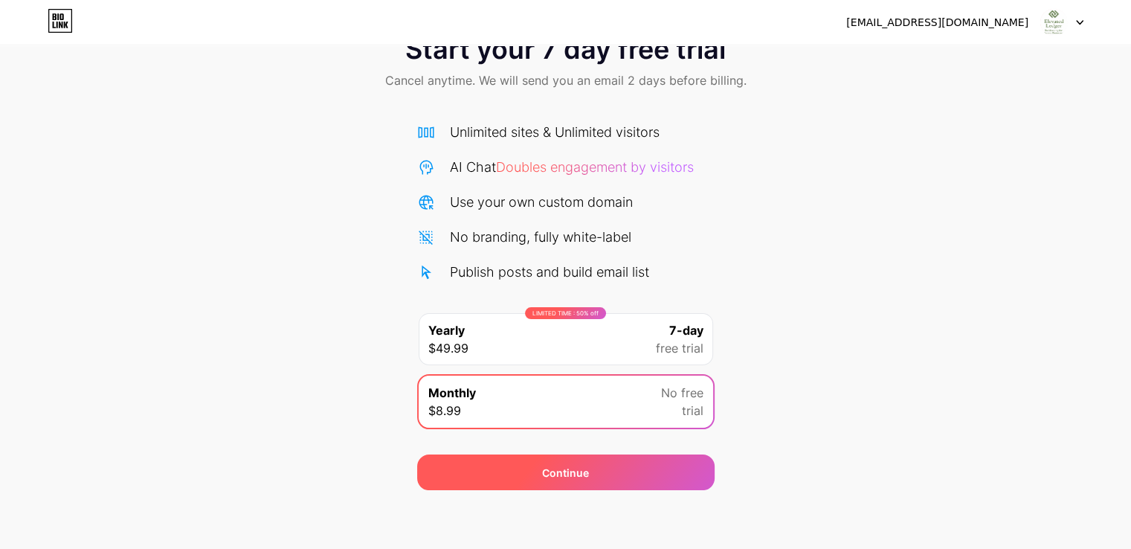
click at [615, 473] on div "Continue" at bounding box center [565, 472] width 297 height 36
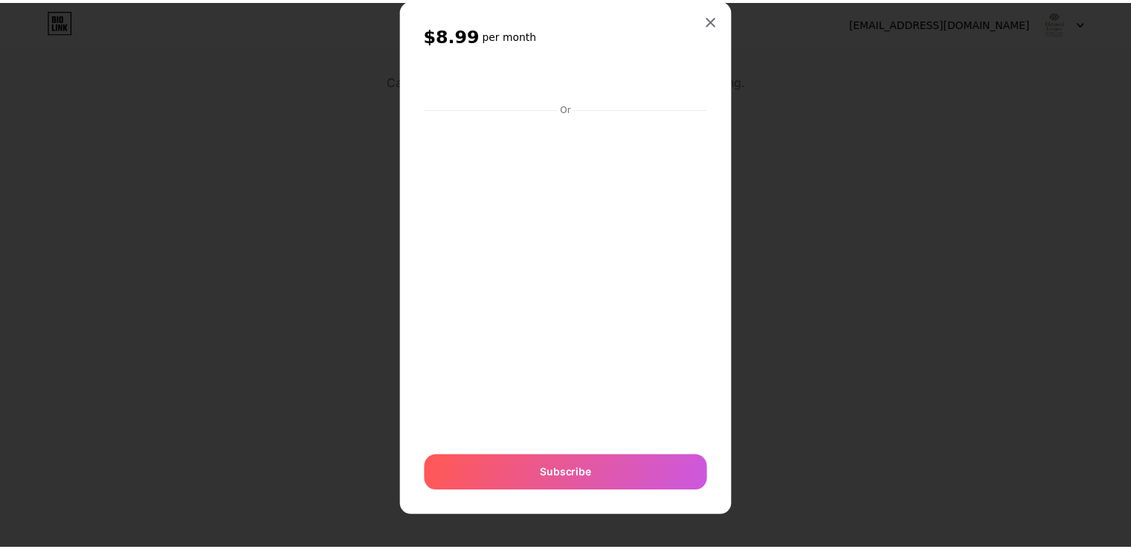
scroll to position [0, 0]
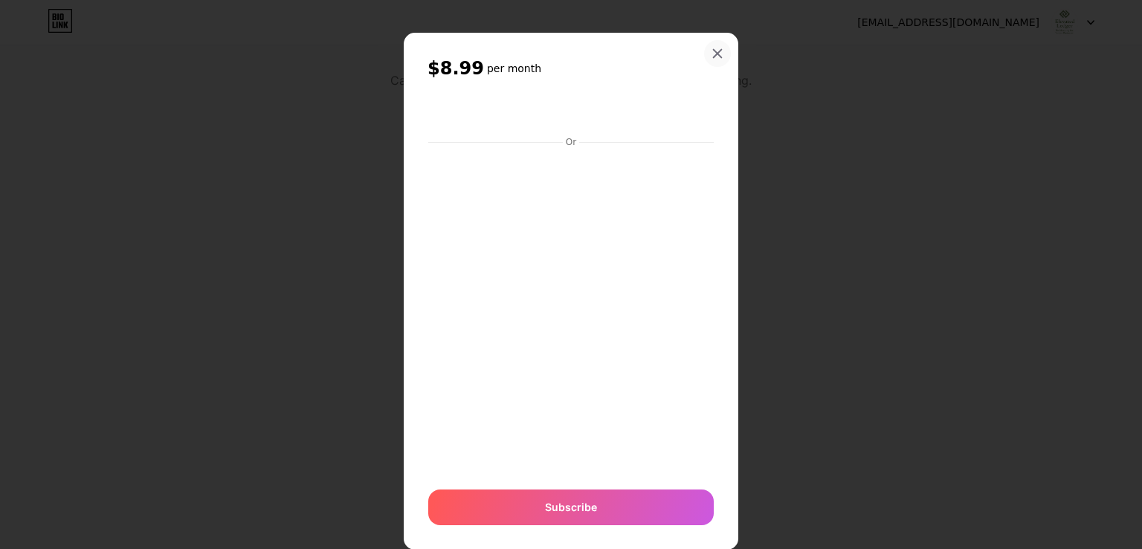
click at [711, 48] on icon at bounding box center [717, 54] width 12 height 12
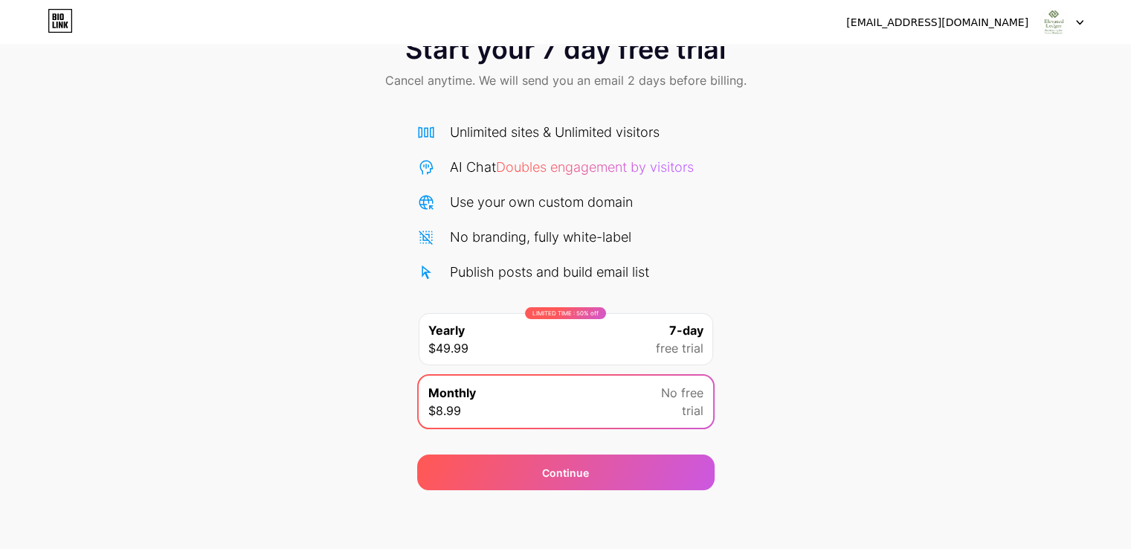
click at [1058, 22] on img at bounding box center [1053, 22] width 28 height 28
click at [888, 229] on div "Start your 7 day free trial Cancel anytime. We will send you an email 2 days be…" at bounding box center [565, 254] width 1131 height 471
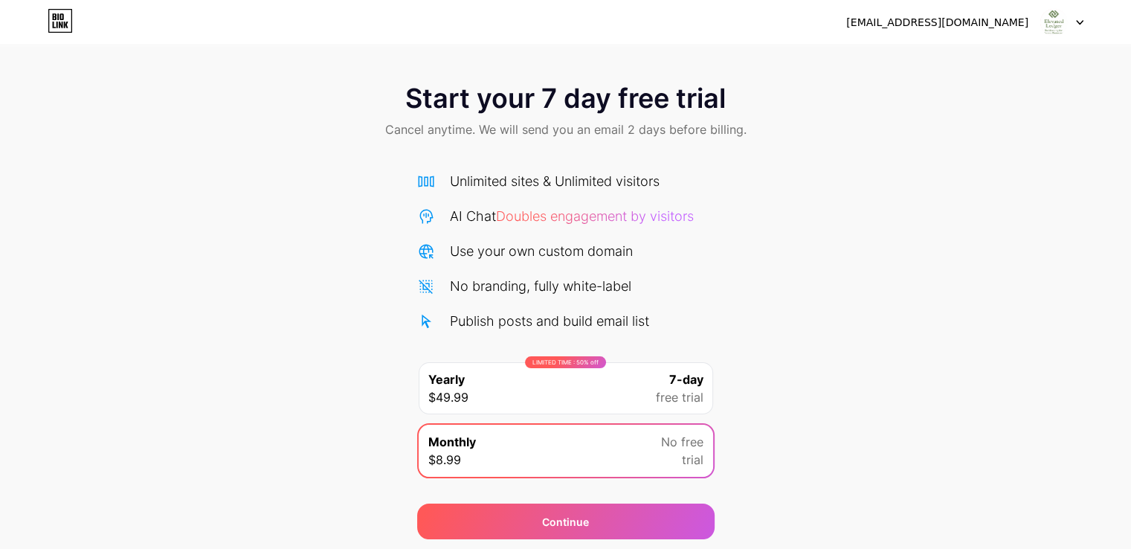
click at [68, 20] on icon at bounding box center [60, 21] width 25 height 24
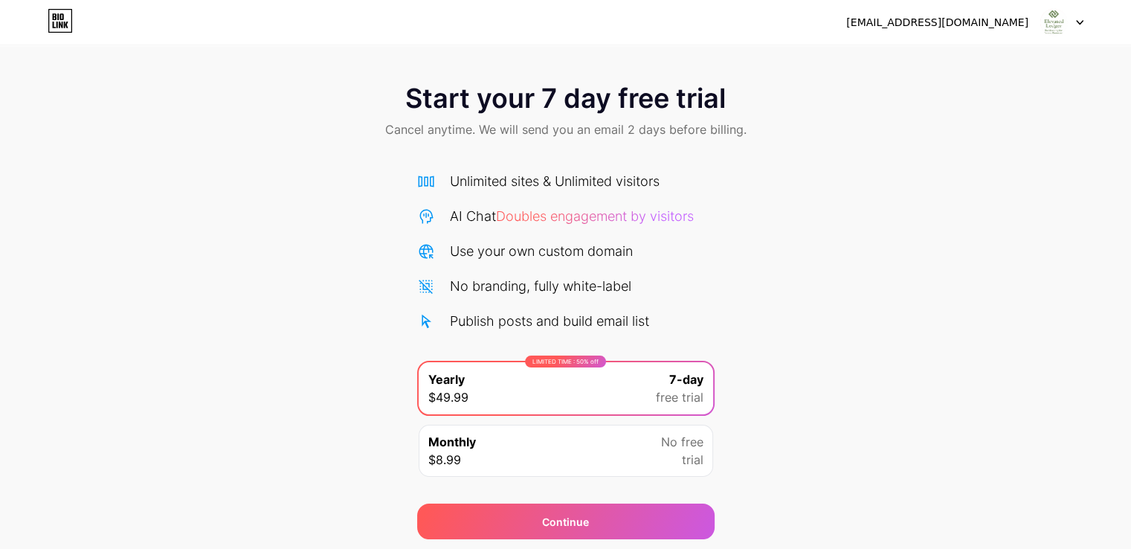
click at [74, 16] on div "elevatedledger@gmail.com Logout" at bounding box center [565, 22] width 1131 height 27
click at [68, 16] on icon at bounding box center [60, 21] width 25 height 24
click at [555, 215] on span "Doubles engagement by visitors" at bounding box center [595, 216] width 198 height 16
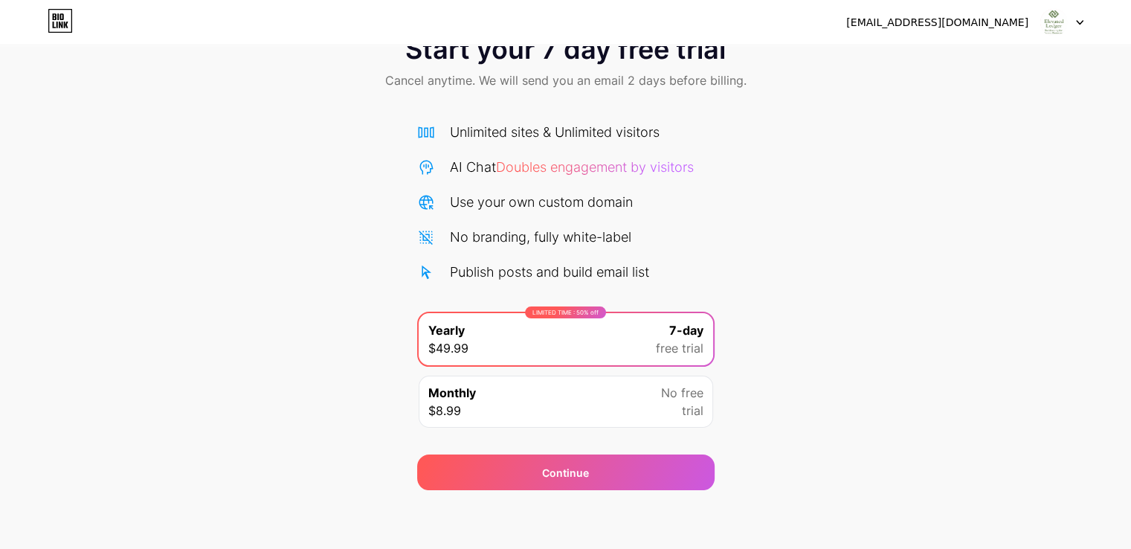
click at [520, 120] on div "Unlimited sites & Unlimited visitors AI Chat Doubles engagement by visitors Use…" at bounding box center [565, 271] width 297 height 329
click at [584, 182] on div "Unlimited sites & Unlimited visitors AI Chat Doubles engagement by visitors Use…" at bounding box center [565, 202] width 297 height 160
click at [578, 172] on span "Doubles engagement by visitors" at bounding box center [595, 167] width 198 height 16
click at [482, 206] on div "Use your own custom domain" at bounding box center [541, 202] width 183 height 20
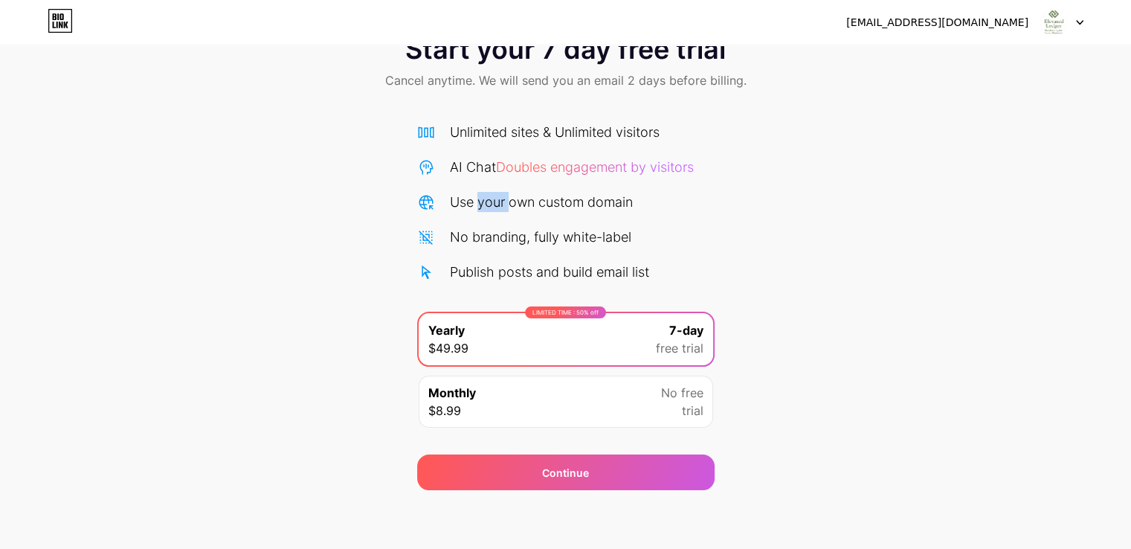
drag, startPoint x: 482, startPoint y: 209, endPoint x: 485, endPoint y: 218, distance: 9.4
click at [482, 209] on div "Use your own custom domain" at bounding box center [541, 202] width 183 height 20
click at [488, 230] on div "No branding, fully white-label" at bounding box center [540, 237] width 181 height 20
click at [505, 281] on div "Unlimited sites & Unlimited visitors AI Chat Doubles engagement by visitors Use…" at bounding box center [565, 279] width 297 height 314
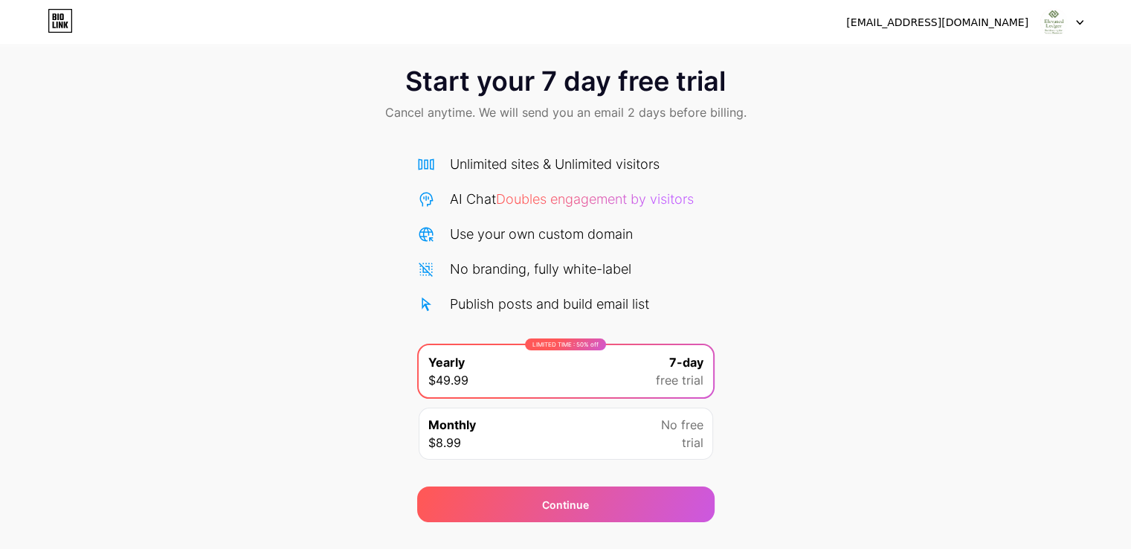
scroll to position [0, 0]
